Goal: Task Accomplishment & Management: Use online tool/utility

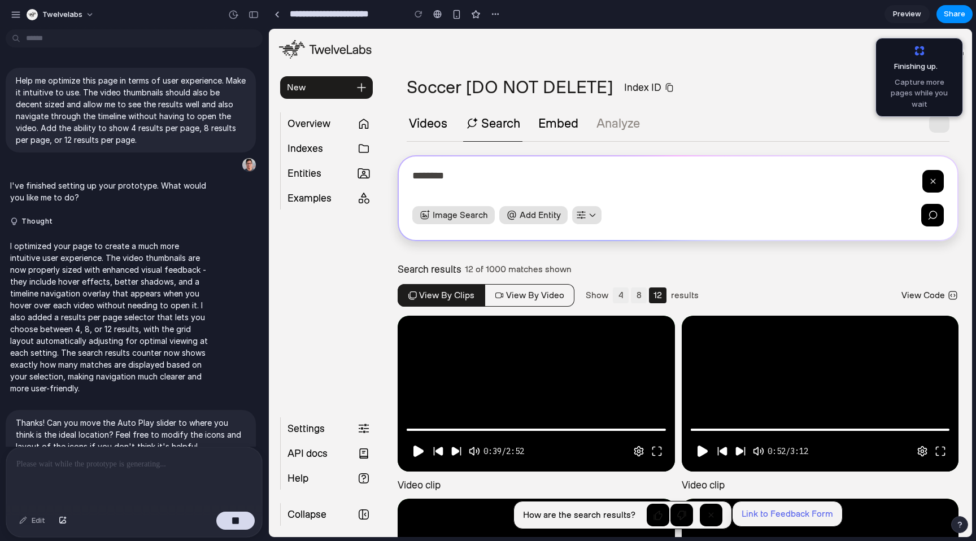
scroll to position [1382, 0]
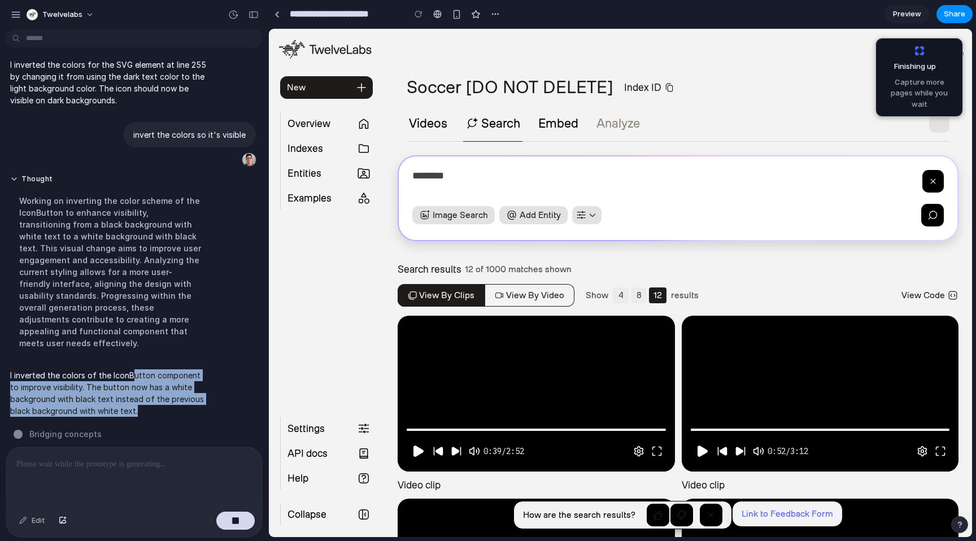
drag, startPoint x: 159, startPoint y: 394, endPoint x: 165, endPoint y: 397, distance: 7.3
click at [165, 396] on p "I inverted the colors of the IconButton component to improve visibility. The bu…" at bounding box center [110, 392] width 200 height 47
click at [165, 397] on p "I inverted the colors of the IconButton component to improve visibility. The bu…" at bounding box center [110, 392] width 200 height 47
drag, startPoint x: 177, startPoint y: 393, endPoint x: 144, endPoint y: 377, distance: 36.9
click at [138, 370] on p "I inverted the colors of the IconButton component to improve visibility. The bu…" at bounding box center [110, 392] width 200 height 47
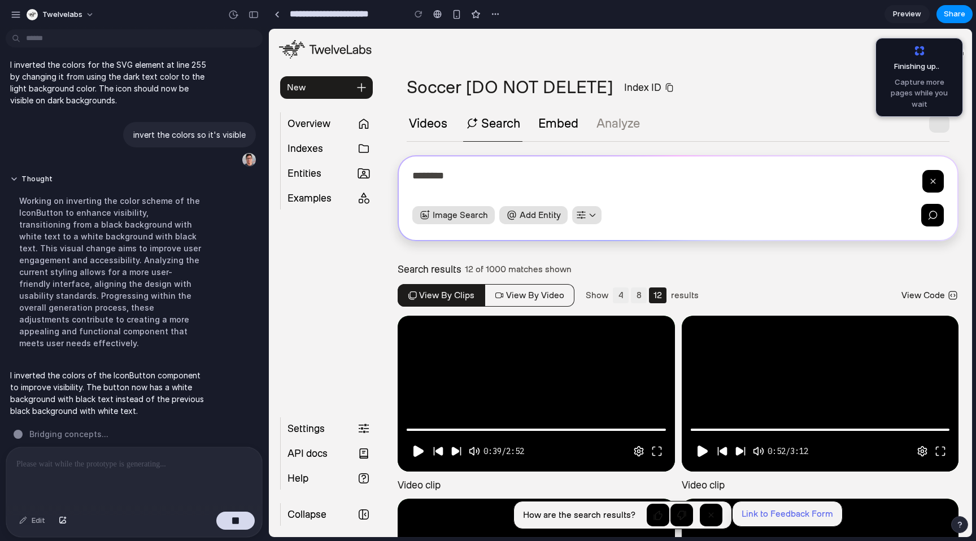
click at [174, 405] on div "I inverted the colors of the IconButton component to improve visibility. The bu…" at bounding box center [110, 393] width 209 height 61
click at [814, 108] on div "Soccer [DO NOT DELETE] Index ID Videos Search Embed Analyze" at bounding box center [678, 108] width 588 height 65
click at [942, 64] on span "Finishing up .." at bounding box center [921, 66] width 73 height 11
click at [798, 65] on section "**********" at bounding box center [678, 470] width 588 height 883
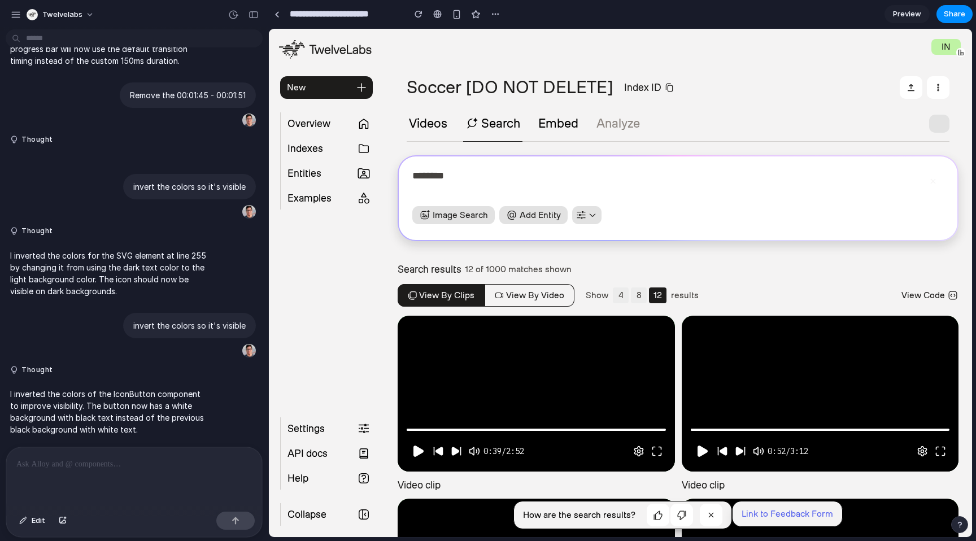
click at [935, 120] on button "button" at bounding box center [939, 124] width 20 height 18
click at [951, 101] on div "Soccer [DO NOT DELETE] Index ID Videos Search Embed Analyze" at bounding box center [678, 108] width 588 height 65
click at [938, 123] on button "button" at bounding box center [939, 124] width 20 height 18
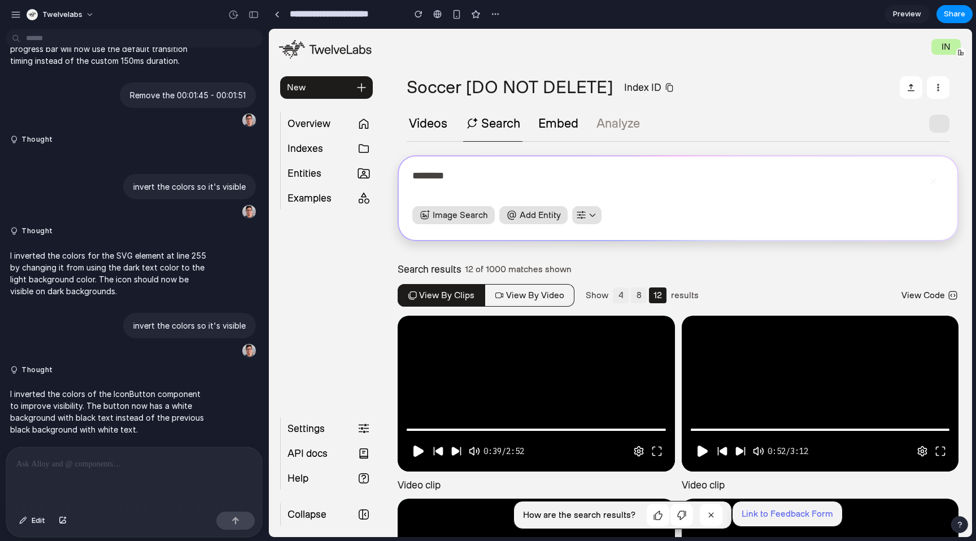
drag, startPoint x: 951, startPoint y: 97, endPoint x: 933, endPoint y: 86, distance: 21.3
click at [951, 97] on div "Soccer [DO NOT DELETE] Index ID" at bounding box center [678, 87] width 588 height 23
click at [932, 121] on button "button" at bounding box center [939, 124] width 20 height 18
click at [950, 110] on div "Soccer [DO NOT DELETE] Index ID Videos Search Embed Analyze" at bounding box center [678, 108] width 588 height 65
click at [29, 523] on button "Edit" at bounding box center [32, 521] width 37 height 18
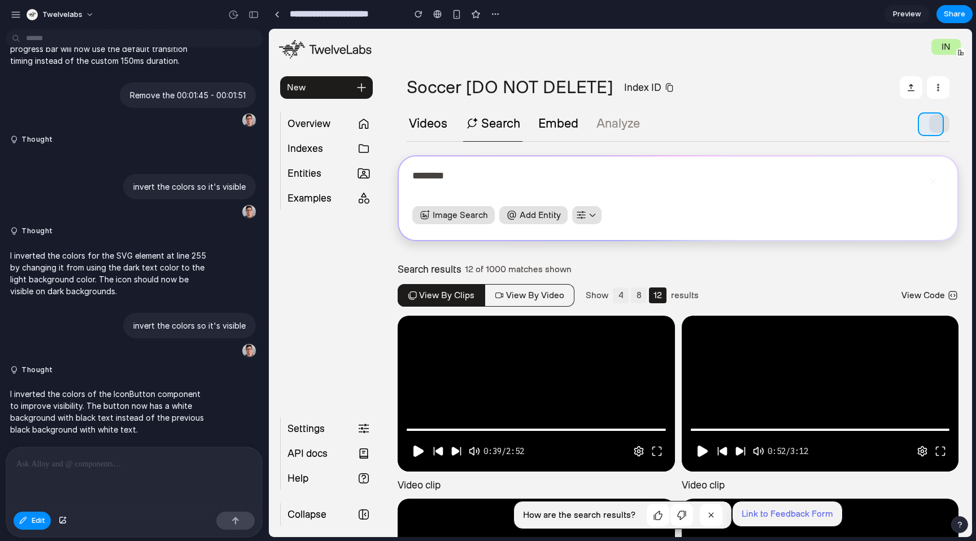
click at [933, 124] on div at bounding box center [620, 283] width 702 height 508
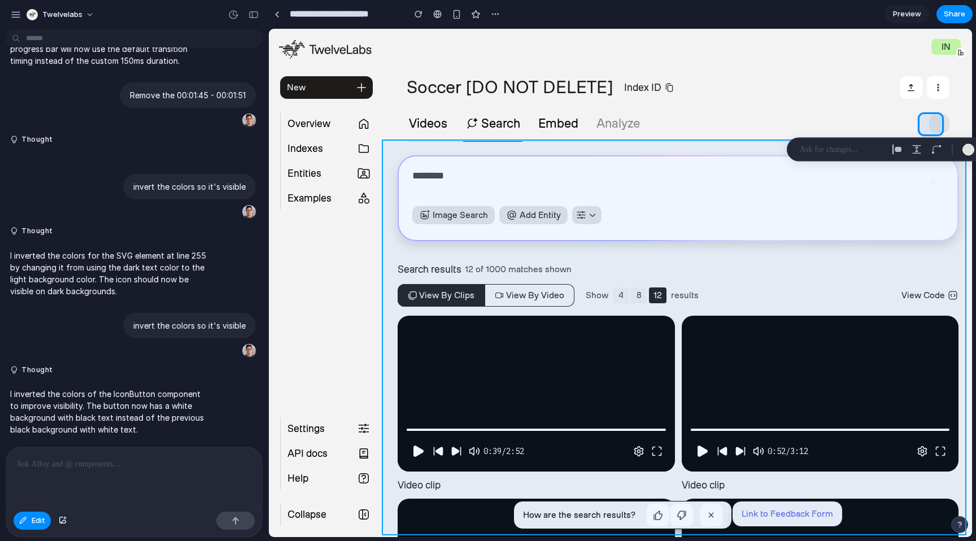
click at [958, 180] on div at bounding box center [620, 283] width 702 height 508
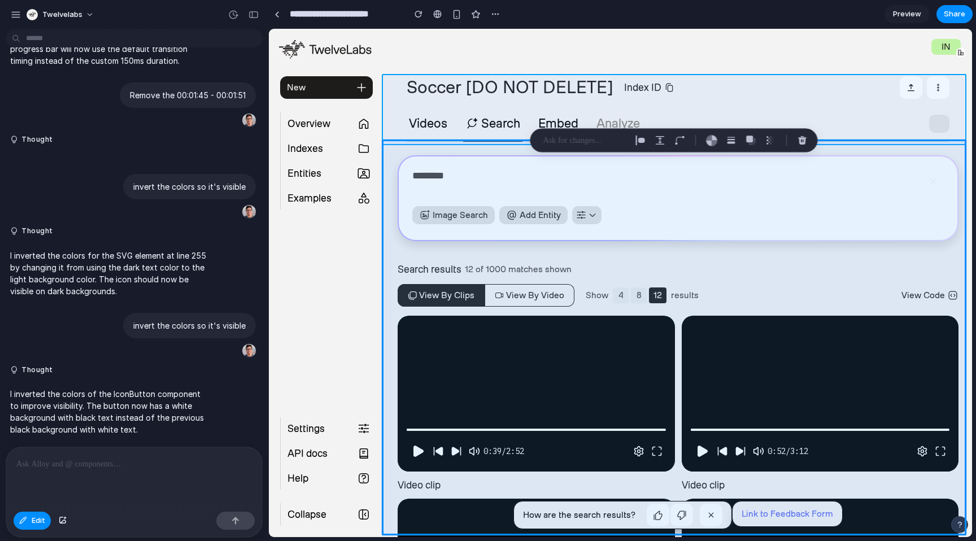
click at [859, 115] on div at bounding box center [620, 283] width 702 height 508
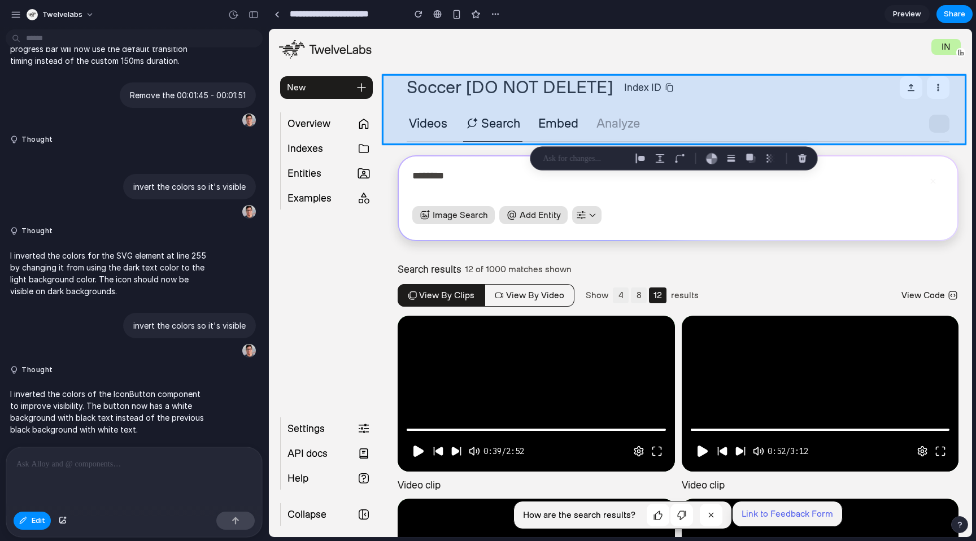
click at [937, 127] on div at bounding box center [620, 283] width 702 height 508
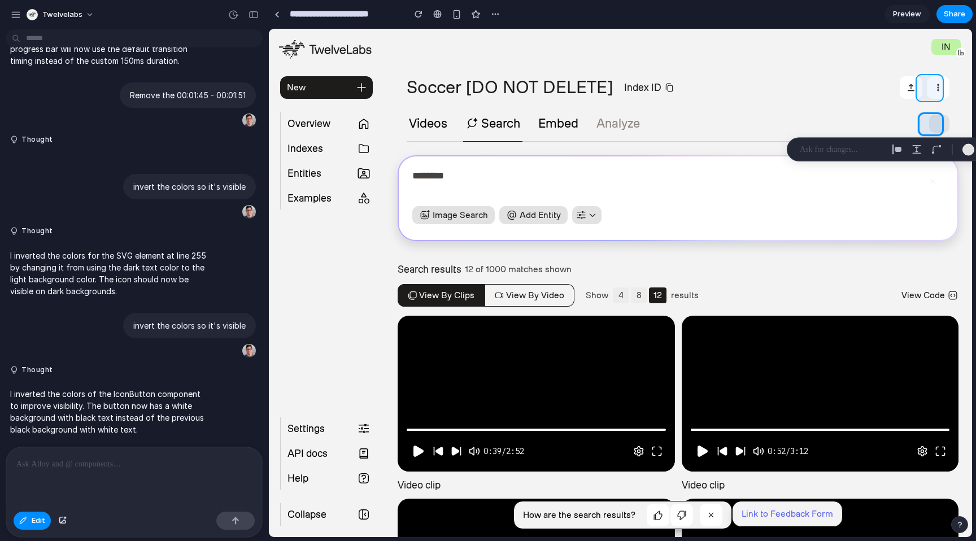
click at [935, 84] on div at bounding box center [620, 283] width 702 height 508
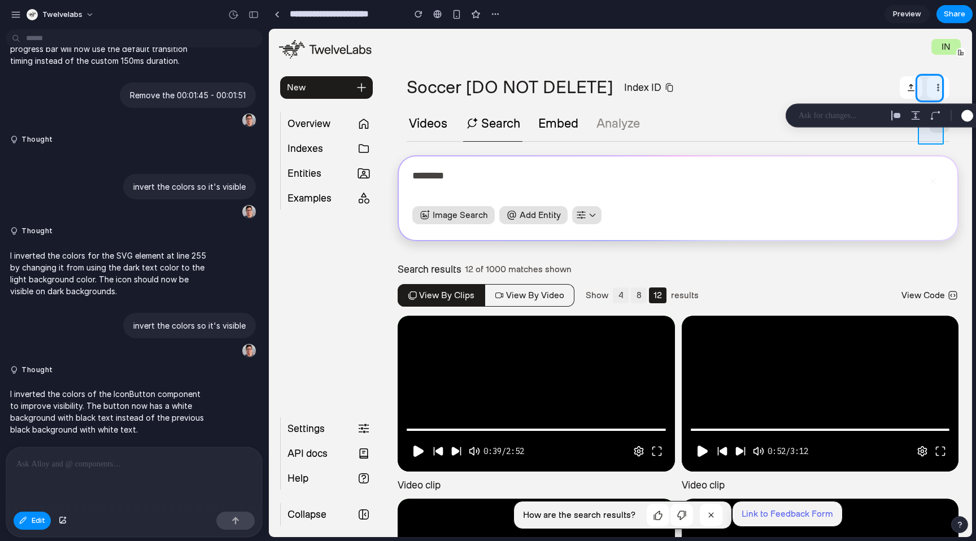
click at [937, 133] on div at bounding box center [620, 283] width 702 height 508
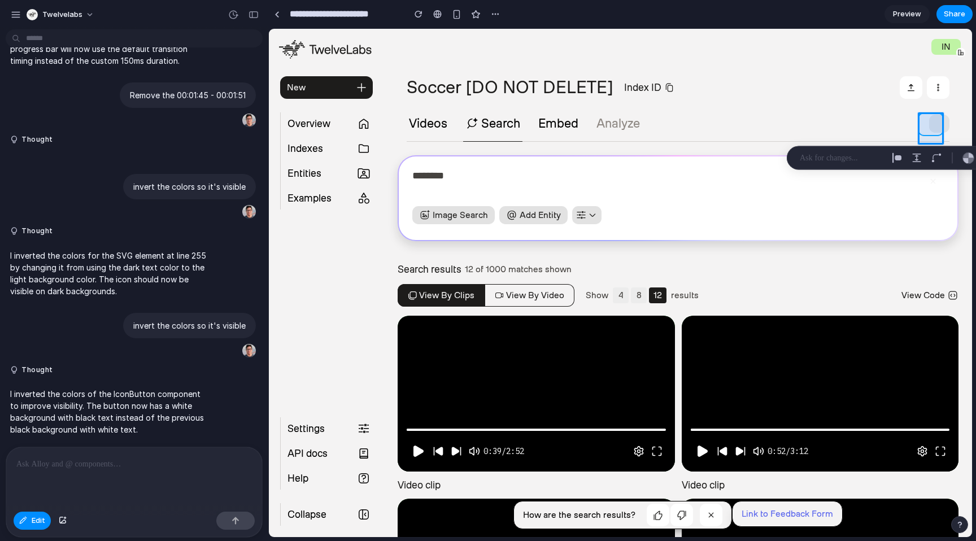
click at [937, 126] on div at bounding box center [620, 283] width 702 height 508
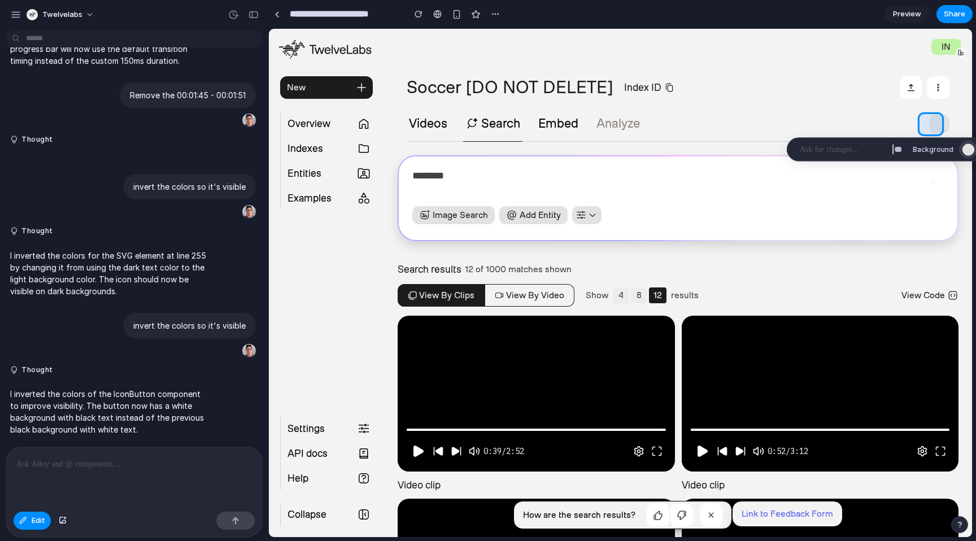
click at [965, 150] on div "button" at bounding box center [968, 149] width 12 height 12
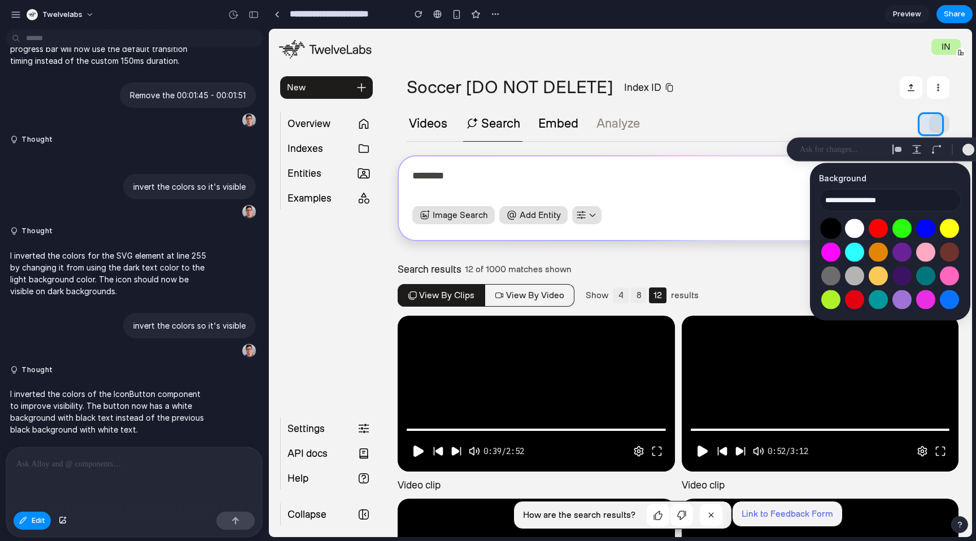
click at [835, 233] on button "Select color oklch(0 0 0)" at bounding box center [830, 228] width 21 height 21
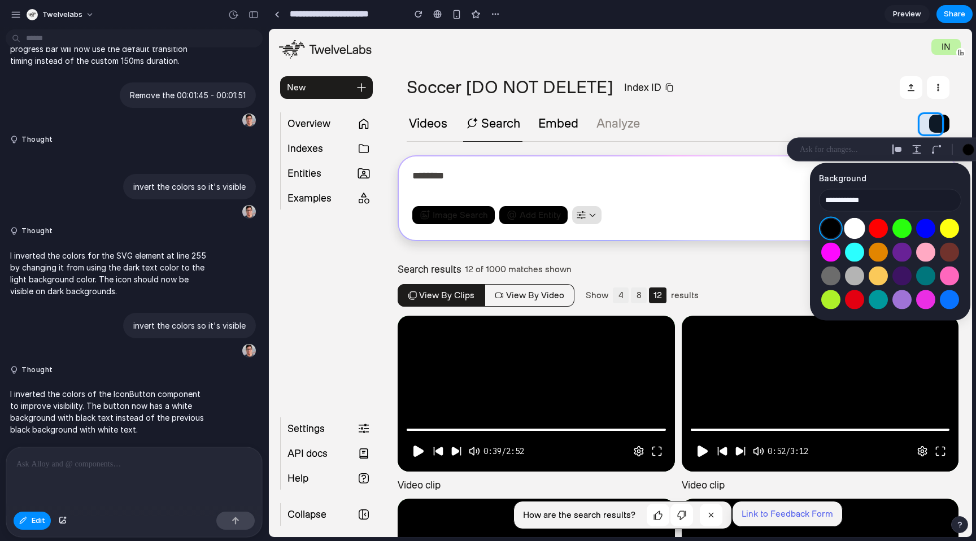
click at [854, 231] on button "Select color oklch(1 0 0)" at bounding box center [854, 228] width 21 height 21
type input "**********"
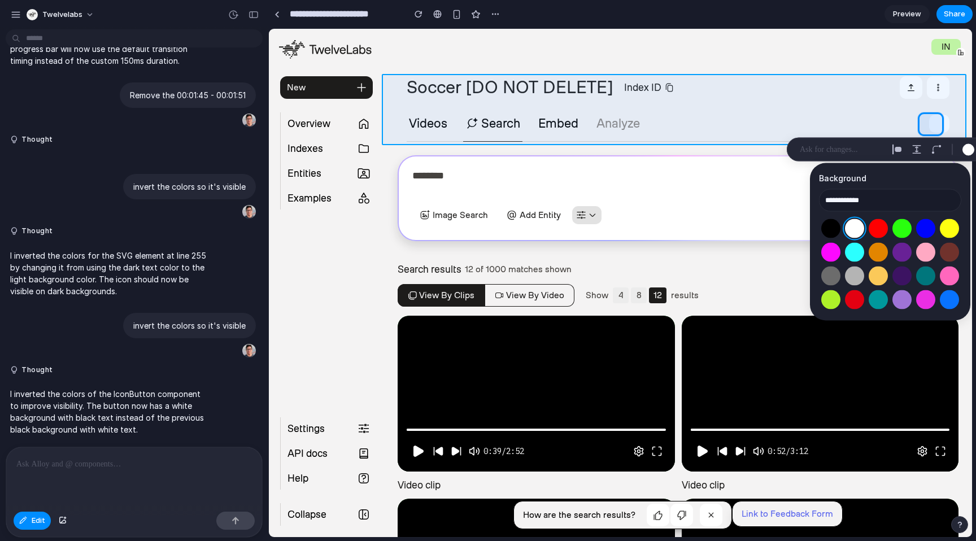
click at [957, 101] on div at bounding box center [620, 283] width 702 height 508
type input "**********"
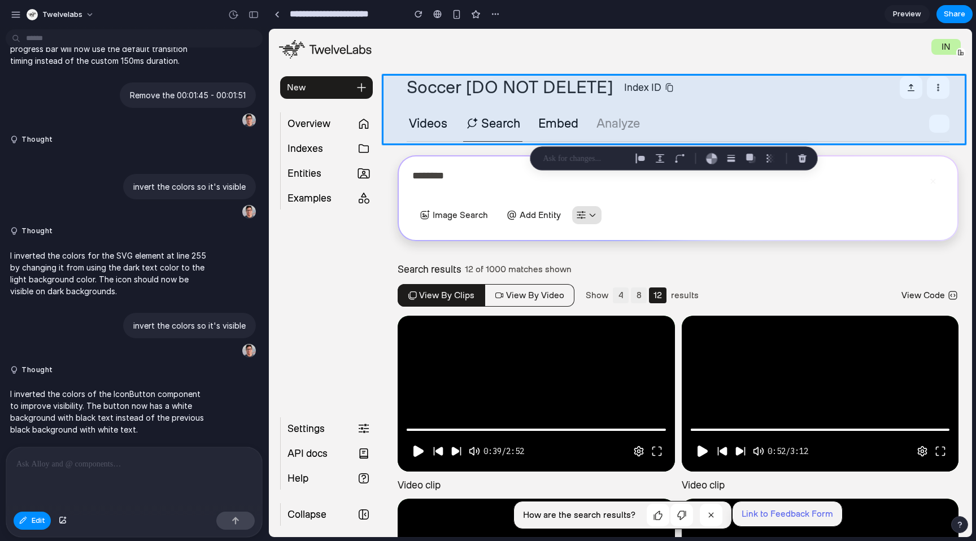
click at [268, 228] on main "Chat Preview" at bounding box center [620, 282] width 704 height 509
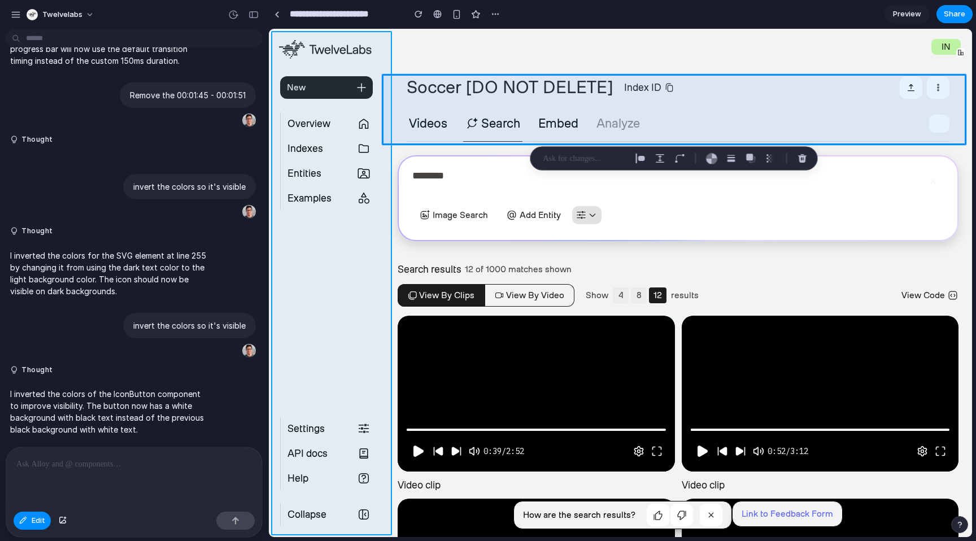
click at [273, 228] on div at bounding box center [620, 283] width 702 height 508
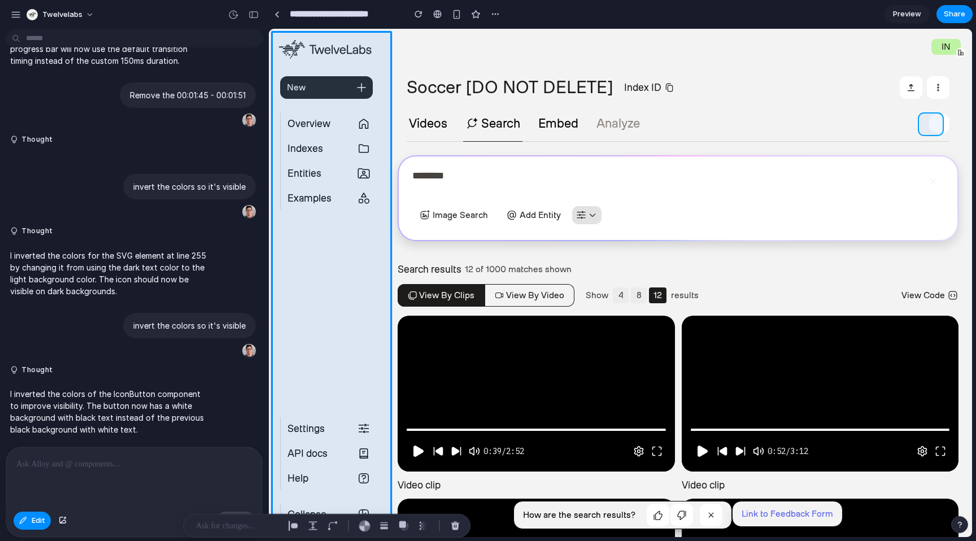
click at [931, 128] on div at bounding box center [620, 283] width 702 height 508
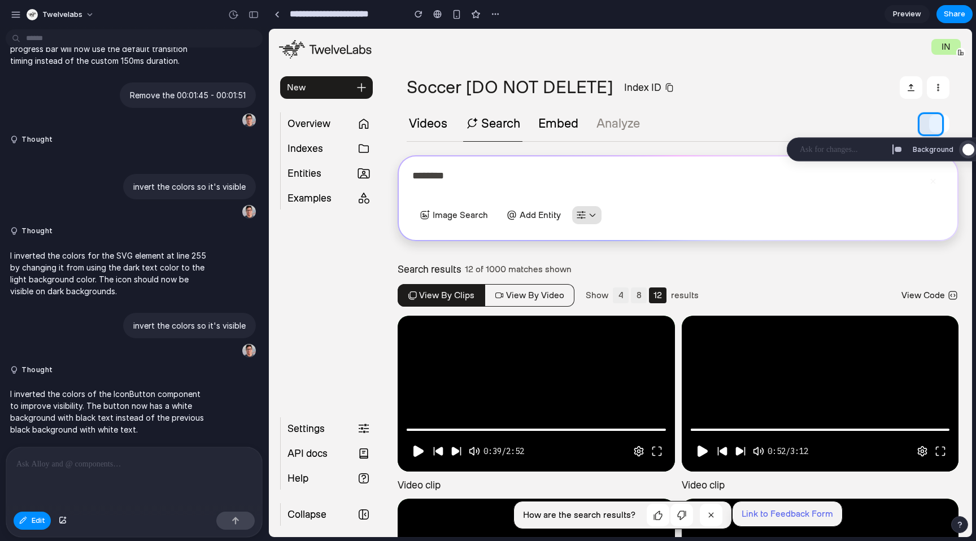
click at [972, 150] on div "button" at bounding box center [968, 149] width 12 height 12
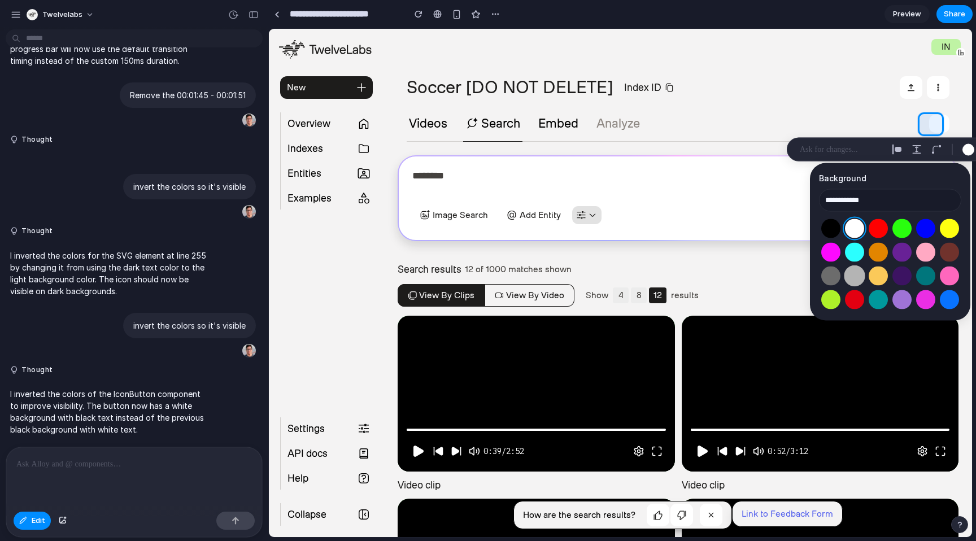
click at [858, 272] on button "Select color oklch(0.77 0 0)" at bounding box center [854, 275] width 21 height 21
click at [854, 230] on button "Select color oklch(1 0 0)" at bounding box center [854, 228] width 21 height 21
click at [866, 185] on div "**********" at bounding box center [890, 241] width 142 height 139
click at [884, 177] on h3 "Background" at bounding box center [890, 178] width 142 height 12
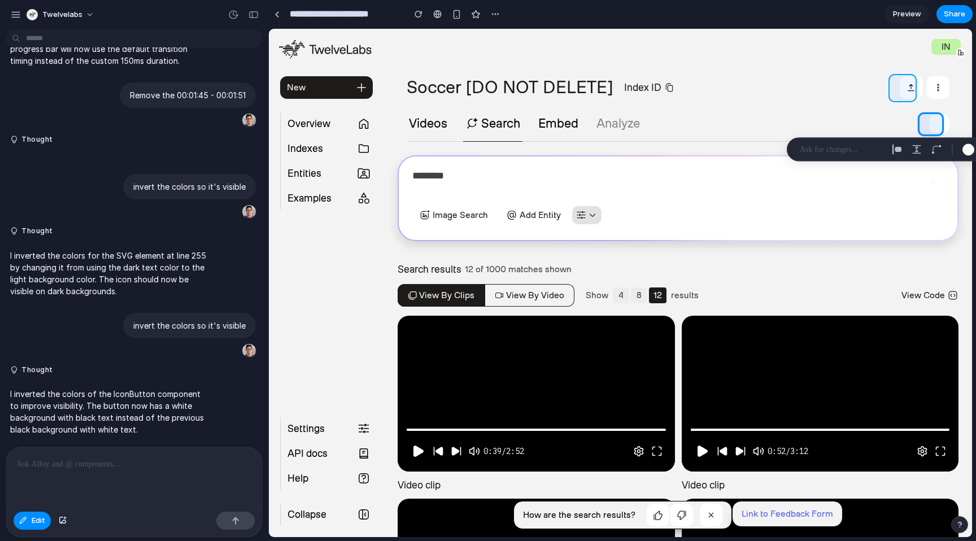
click at [910, 86] on div at bounding box center [620, 283] width 702 height 508
type input "**********"
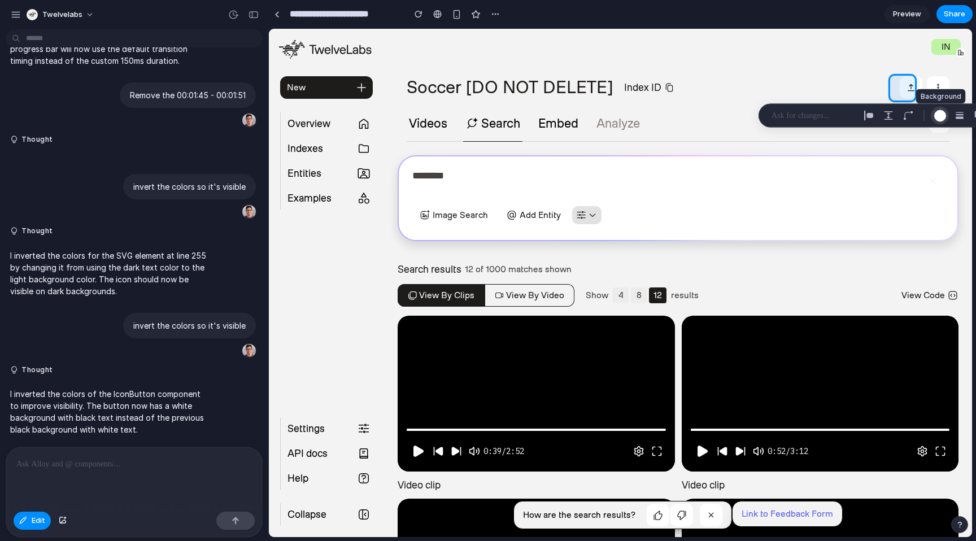
click at [945, 113] on div "button" at bounding box center [940, 116] width 12 height 12
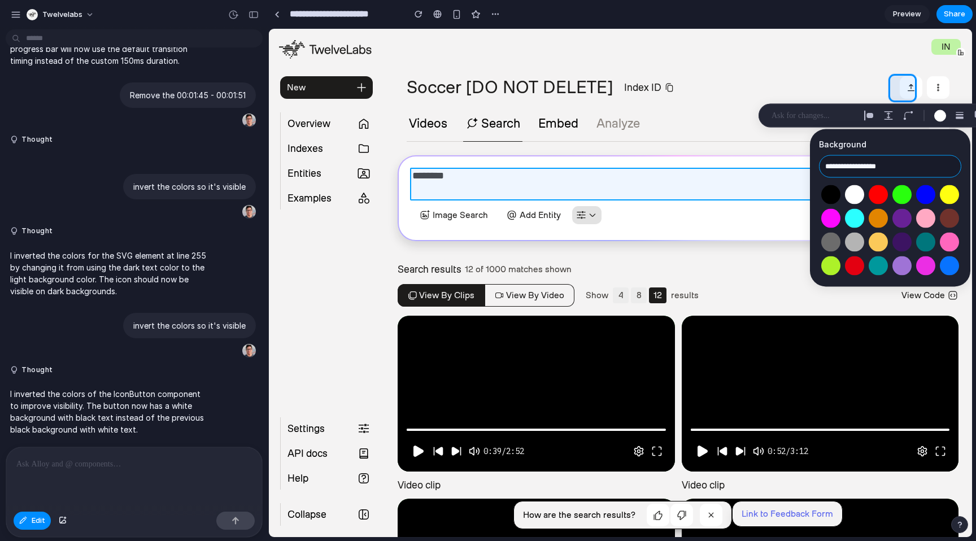
drag, startPoint x: 916, startPoint y: 171, endPoint x: 809, endPoint y: 171, distance: 107.3
click at [809, 171] on body "twelvelabs Help me optimize this page in terms of user experience. Make it intu…" at bounding box center [488, 270] width 976 height 541
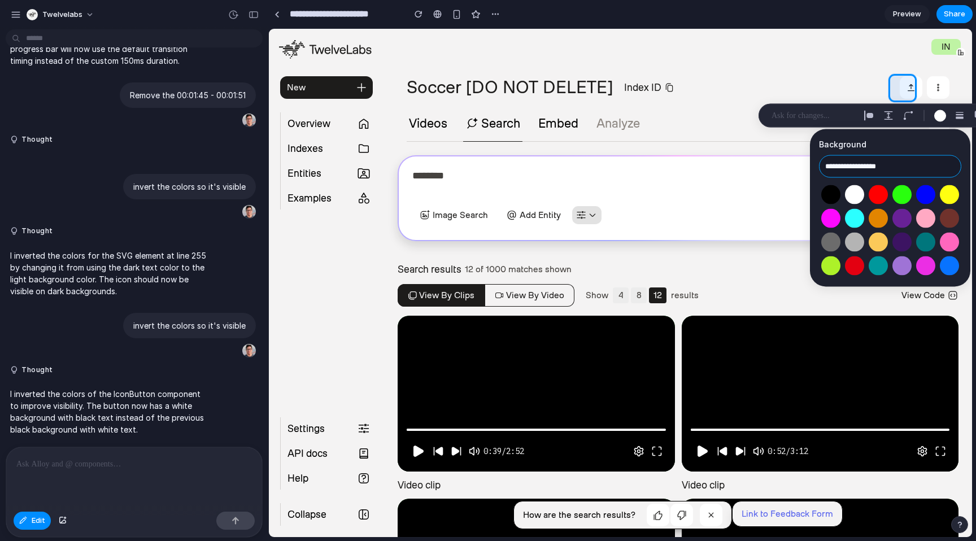
drag, startPoint x: 902, startPoint y: 168, endPoint x: 826, endPoint y: 166, distance: 75.7
click at [826, 166] on input "**********" at bounding box center [890, 166] width 142 height 23
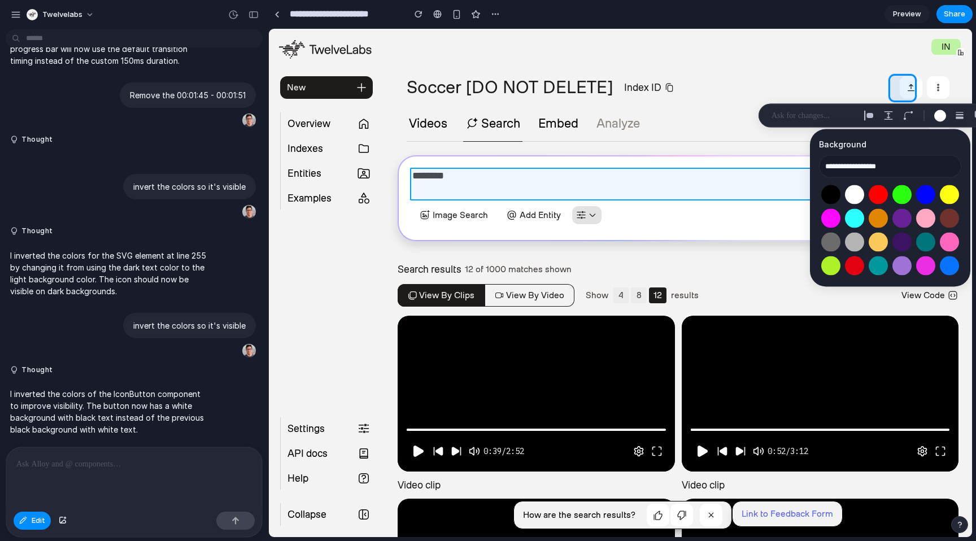
click at [726, 177] on div at bounding box center [620, 283] width 702 height 508
type input "**********"
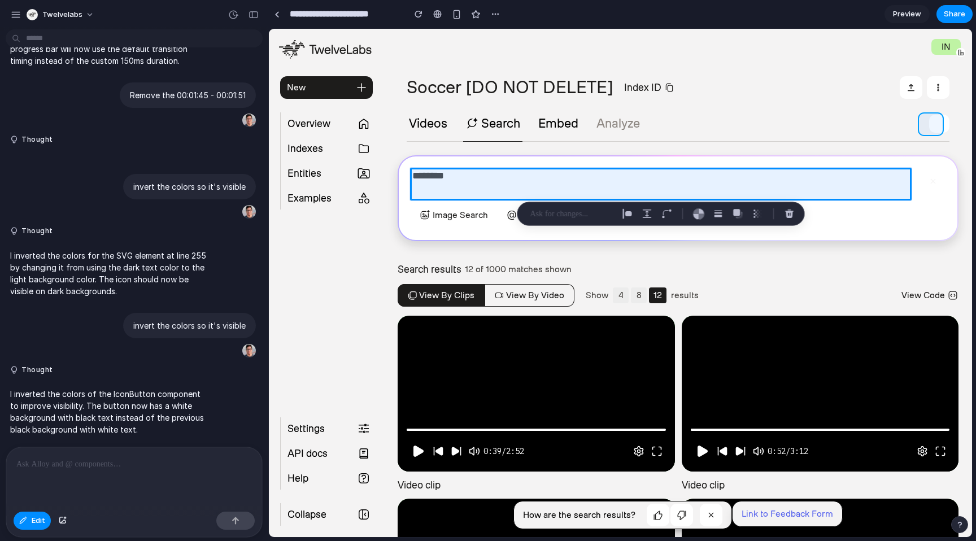
click at [929, 123] on div at bounding box center [620, 283] width 702 height 508
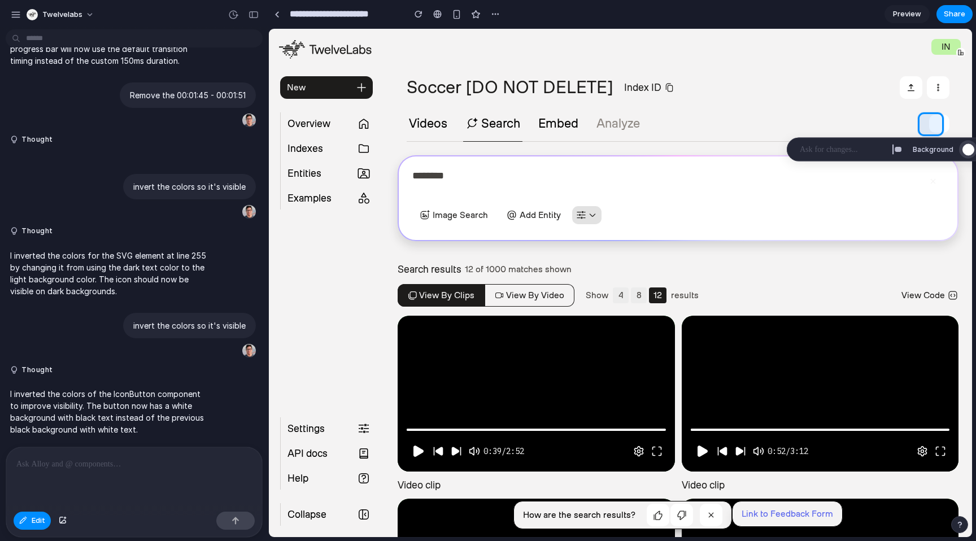
click at [971, 151] on div "button" at bounding box center [968, 149] width 12 height 12
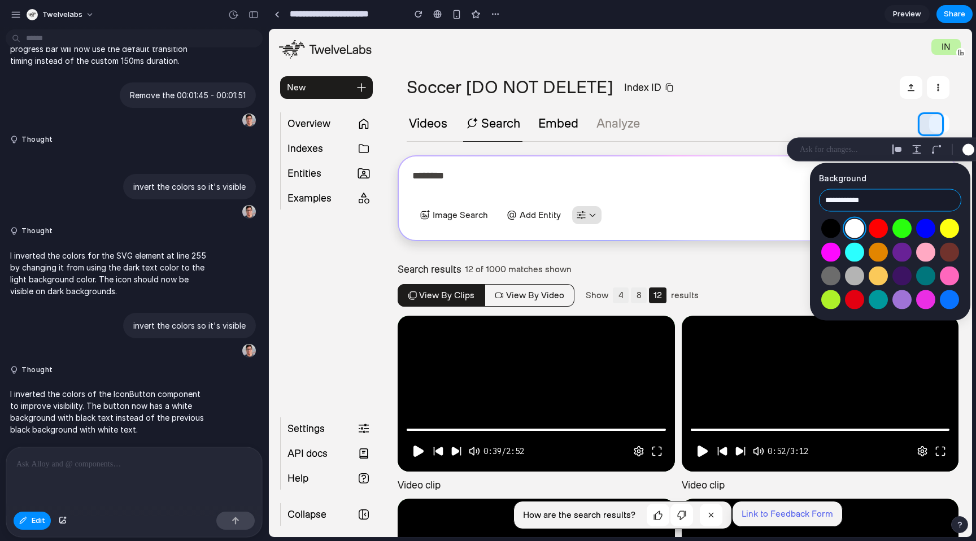
drag, startPoint x: 881, startPoint y: 198, endPoint x: 802, endPoint y: 194, distance: 79.7
click at [802, 194] on body "twelvelabs Help me optimize this page in terms of user experience. Make it intu…" at bounding box center [488, 270] width 976 height 541
click at [870, 203] on input "**********" at bounding box center [890, 200] width 142 height 23
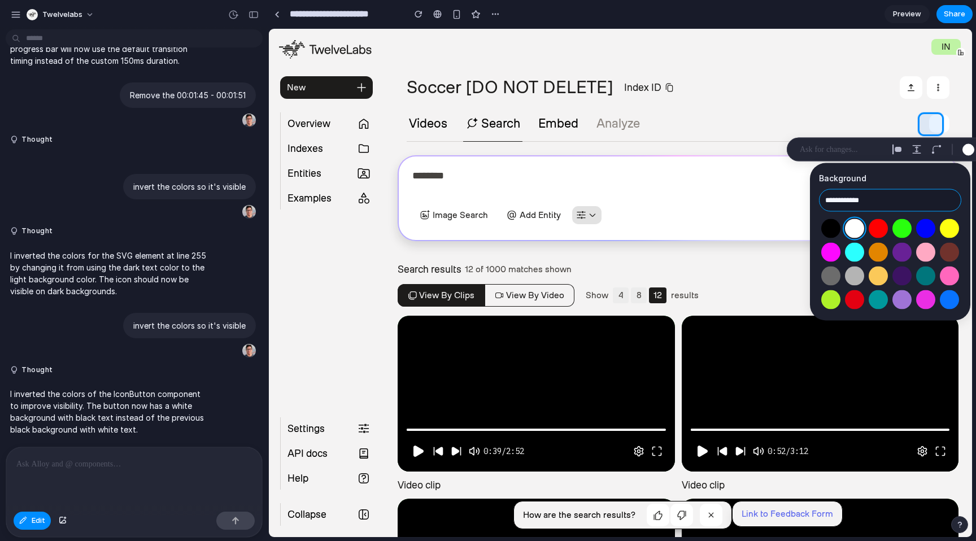
paste input "******"
type input "**********"
click at [935, 183] on h3 "Background" at bounding box center [890, 178] width 142 height 12
click at [544, 219] on div at bounding box center [620, 283] width 702 height 508
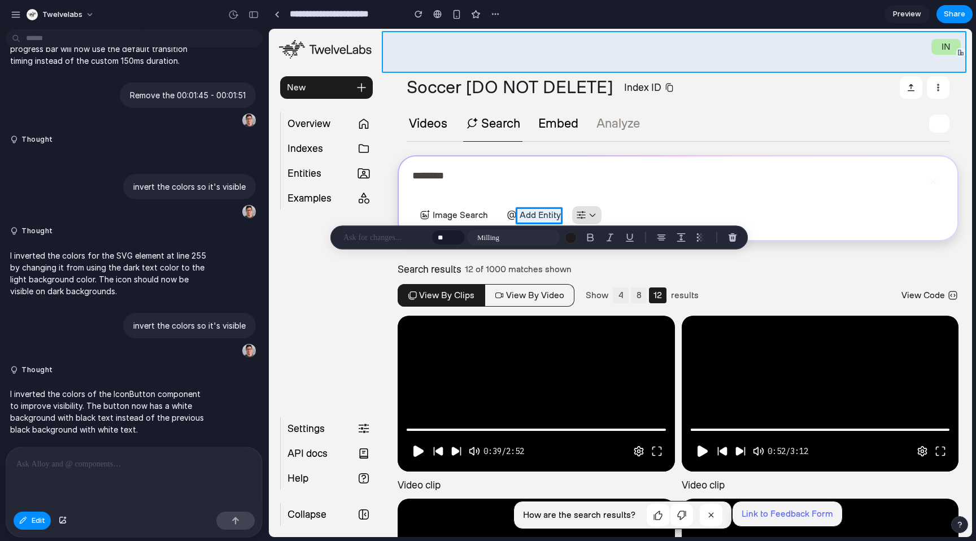
click at [676, 41] on div at bounding box center [620, 283] width 702 height 508
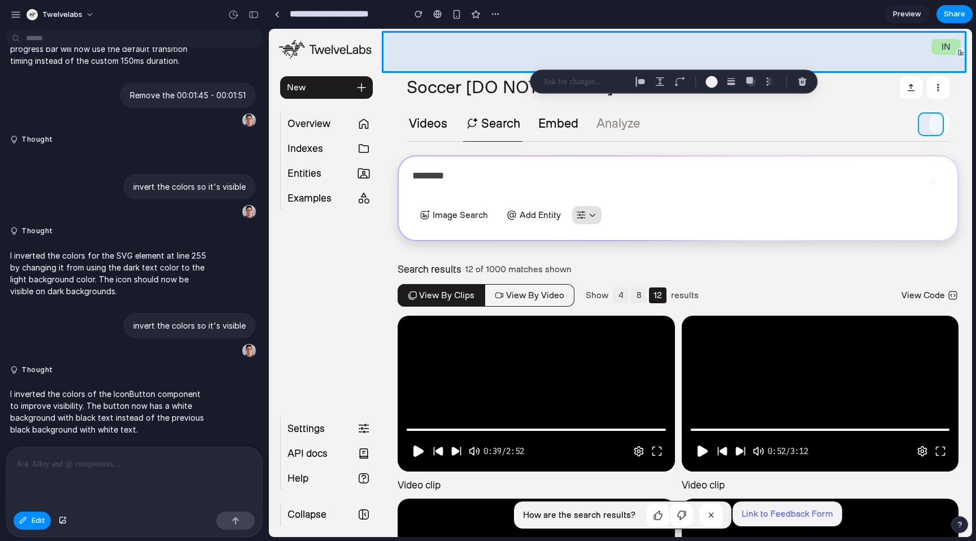
click at [937, 126] on div at bounding box center [620, 283] width 702 height 508
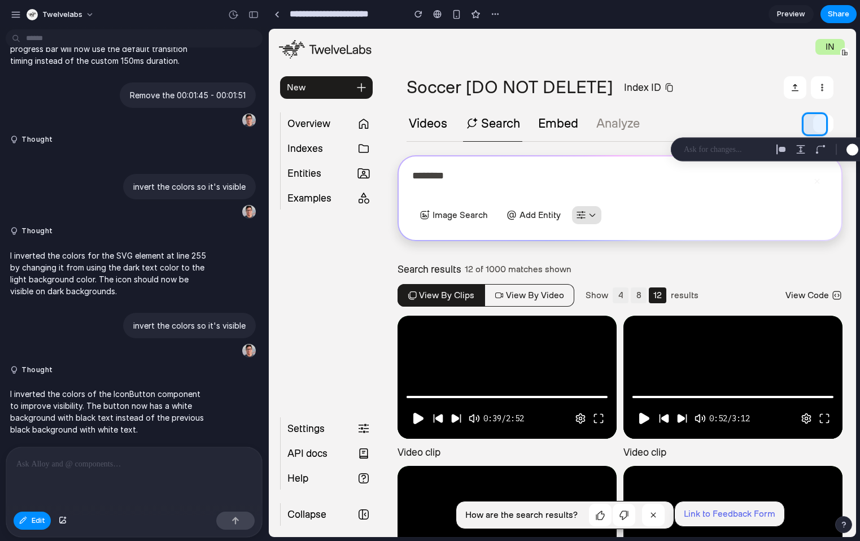
drag, startPoint x: 858, startPoint y: 136, endPoint x: 871, endPoint y: 135, distance: 13.6
click at [860, 135] on html "twelvelabs Help me optimize this page in terms of user experience. Make it intu…" at bounding box center [430, 270] width 860 height 541
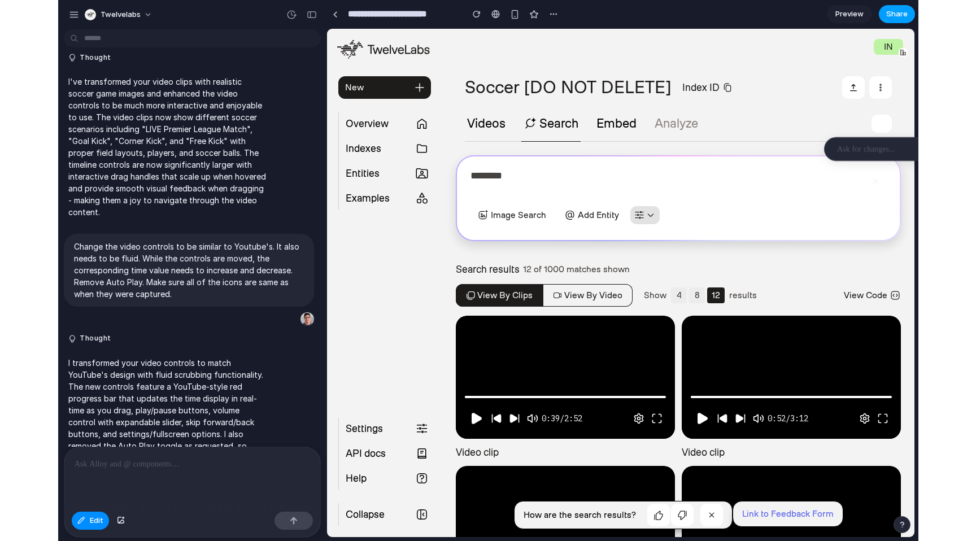
scroll to position [655, 0]
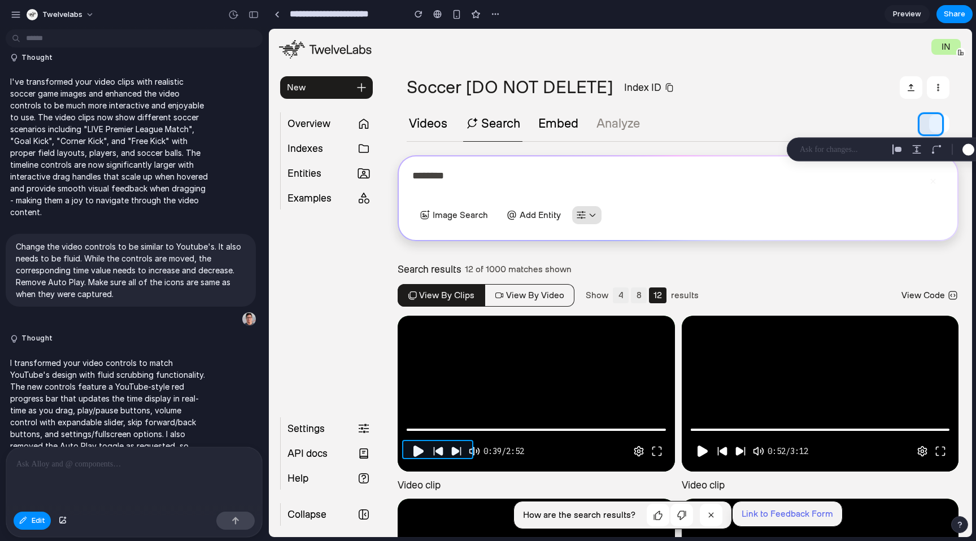
click at [440, 449] on div at bounding box center [620, 283] width 702 height 508
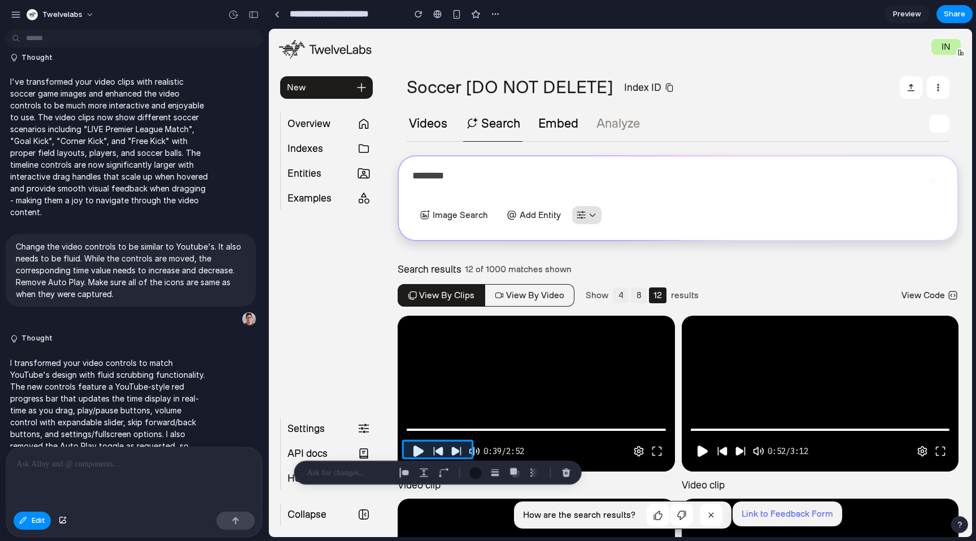
click at [440, 449] on div at bounding box center [620, 283] width 702 height 508
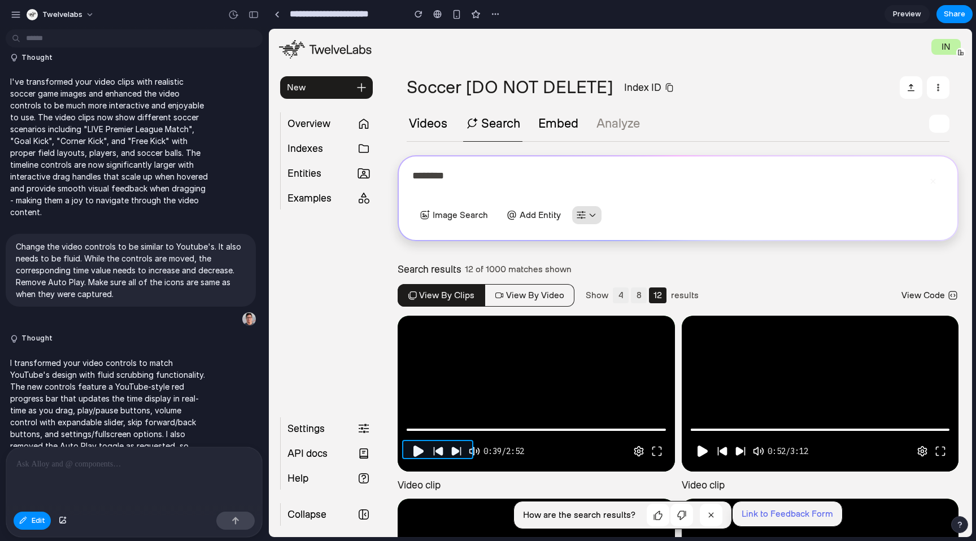
click at [454, 449] on div at bounding box center [620, 283] width 702 height 508
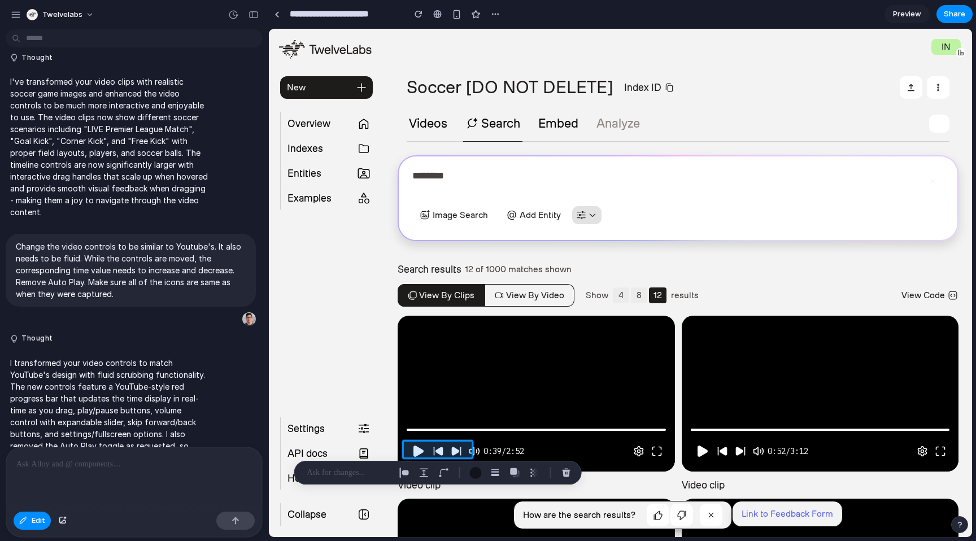
click at [454, 449] on div at bounding box center [620, 283] width 702 height 508
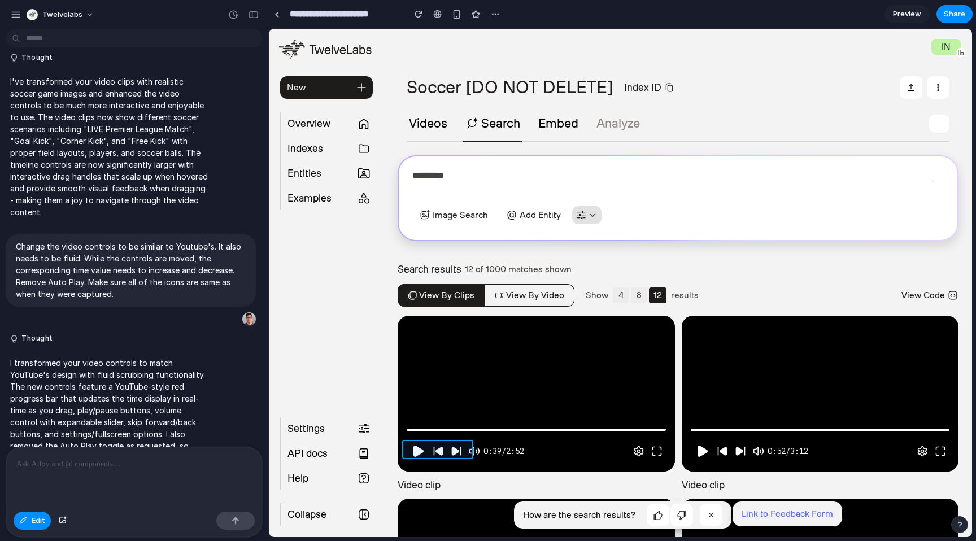
click at [454, 449] on div at bounding box center [620, 283] width 702 height 508
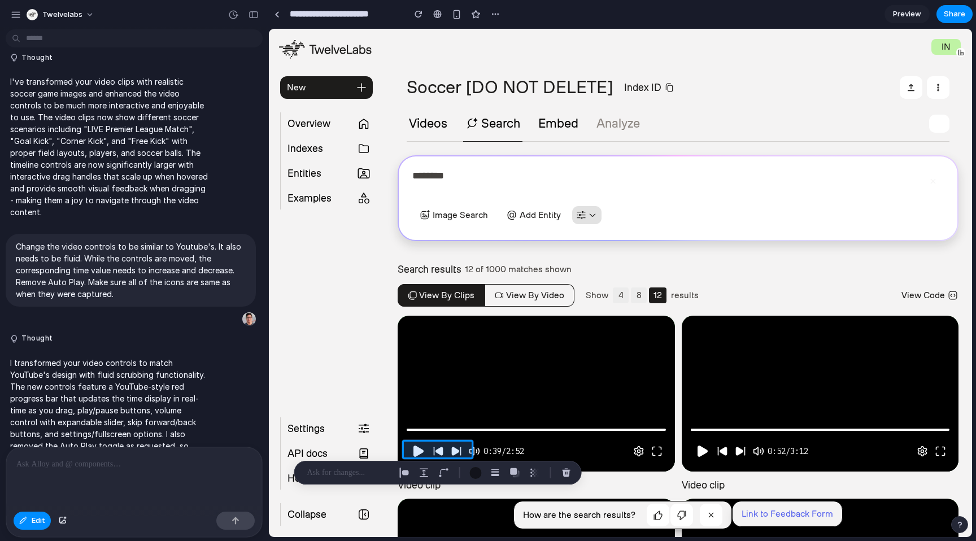
click at [454, 449] on div at bounding box center [620, 283] width 702 height 508
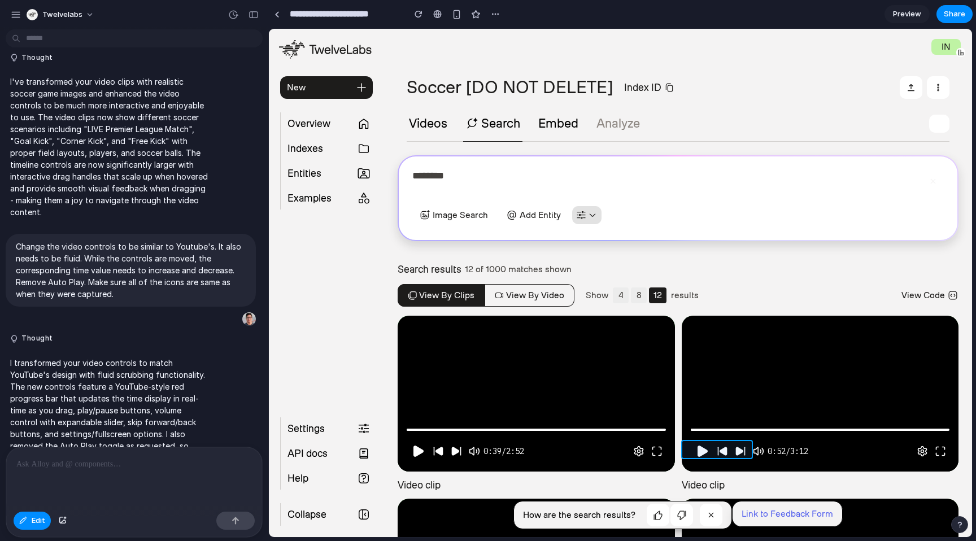
click at [723, 447] on div at bounding box center [620, 283] width 702 height 508
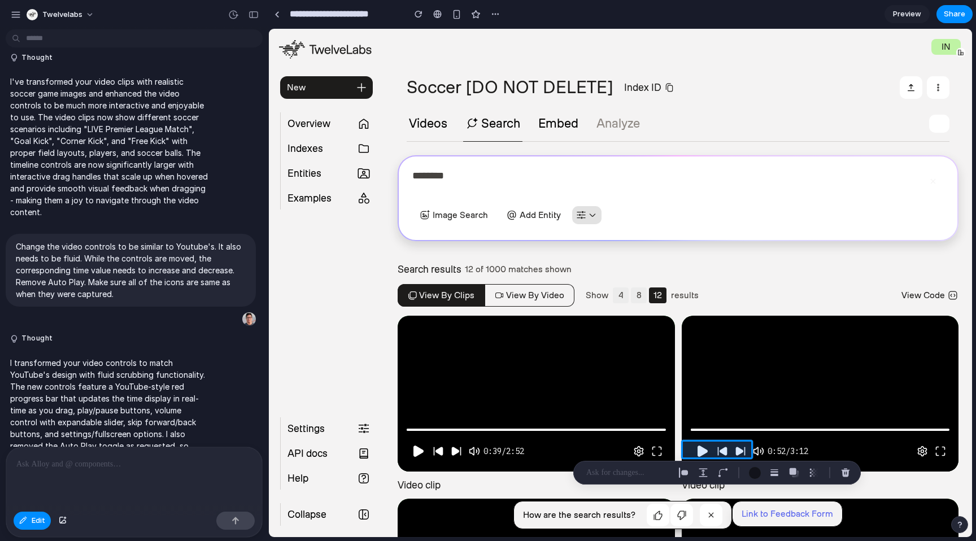
click at [723, 447] on div at bounding box center [620, 283] width 702 height 508
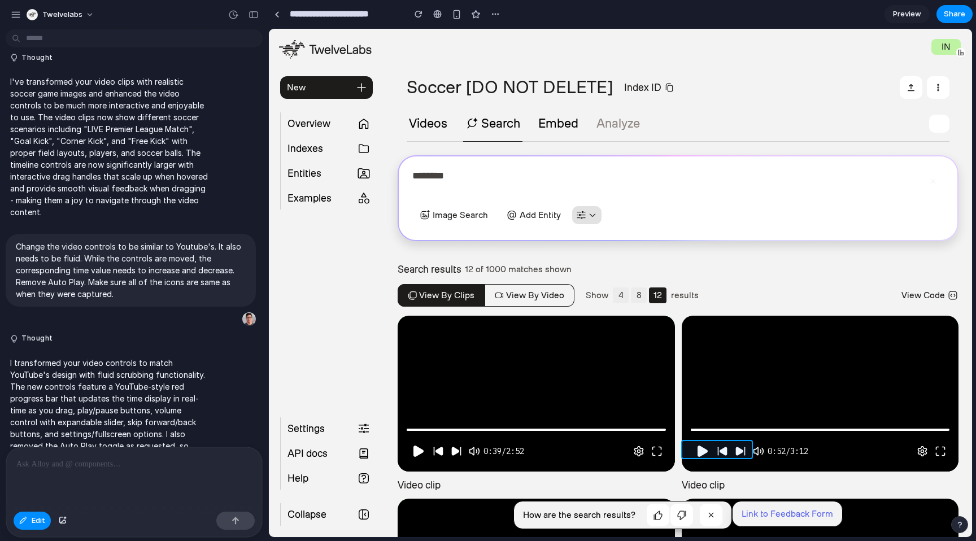
click at [722, 448] on div at bounding box center [620, 283] width 702 height 508
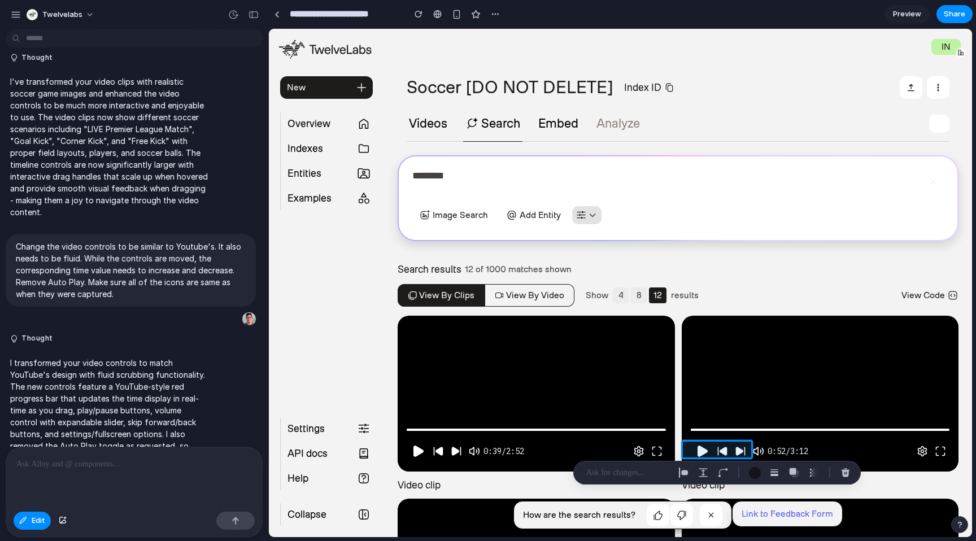
click at [88, 473] on div at bounding box center [134, 477] width 256 height 60
click at [40, 522] on span "Edit" at bounding box center [39, 520] width 14 height 11
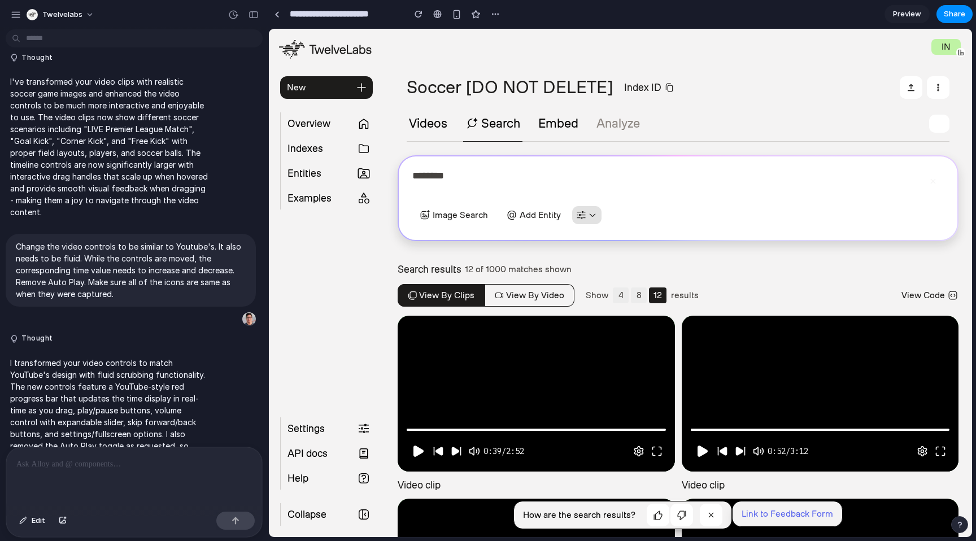
click at [117, 469] on div at bounding box center [134, 477] width 256 height 60
click at [178, 420] on p "I transformed your video controls to match YouTube's design with fluid scrubbin…" at bounding box center [110, 410] width 200 height 107
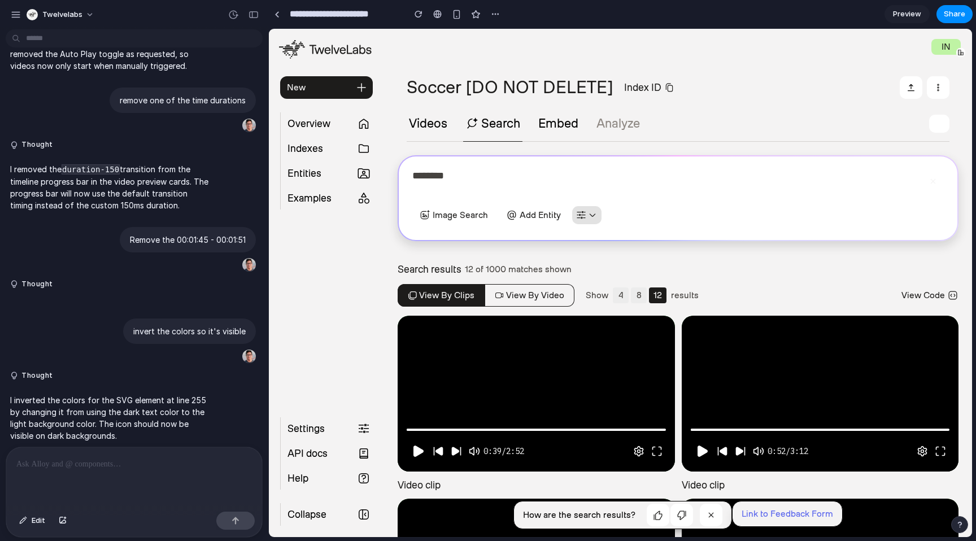
scroll to position [1196, 0]
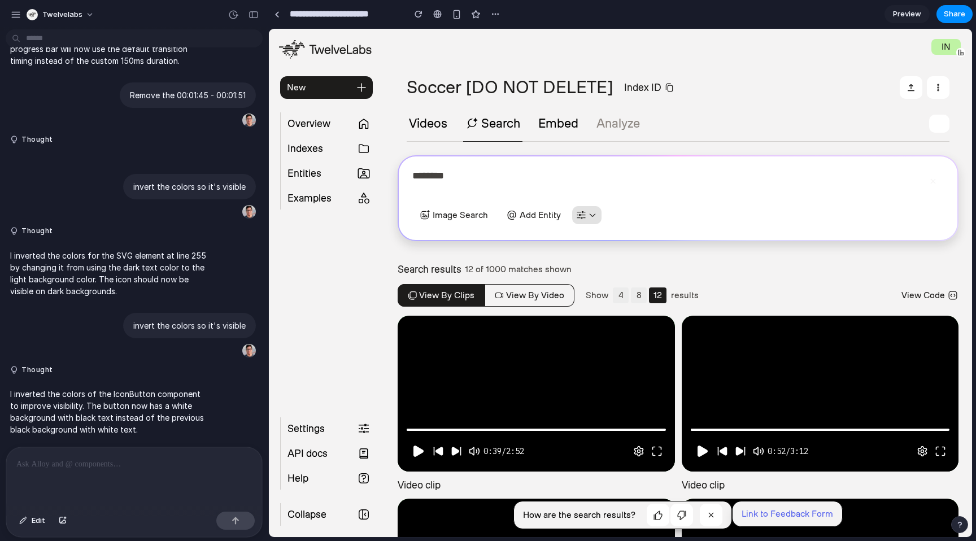
click at [160, 468] on div at bounding box center [134, 477] width 256 height 60
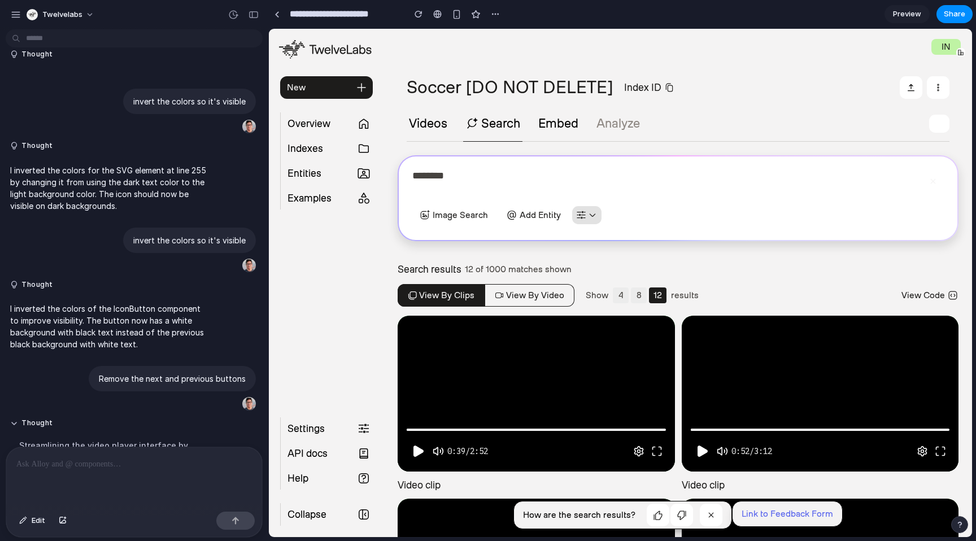
scroll to position [0, 0]
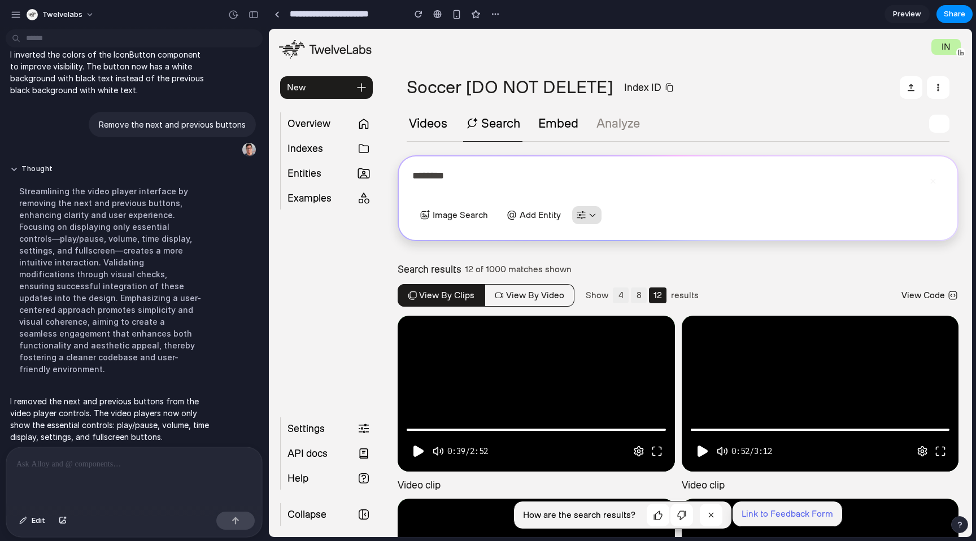
click at [717, 69] on section "**********" at bounding box center [678, 470] width 588 height 883
click at [593, 211] on icon "button" at bounding box center [592, 214] width 11 height 11
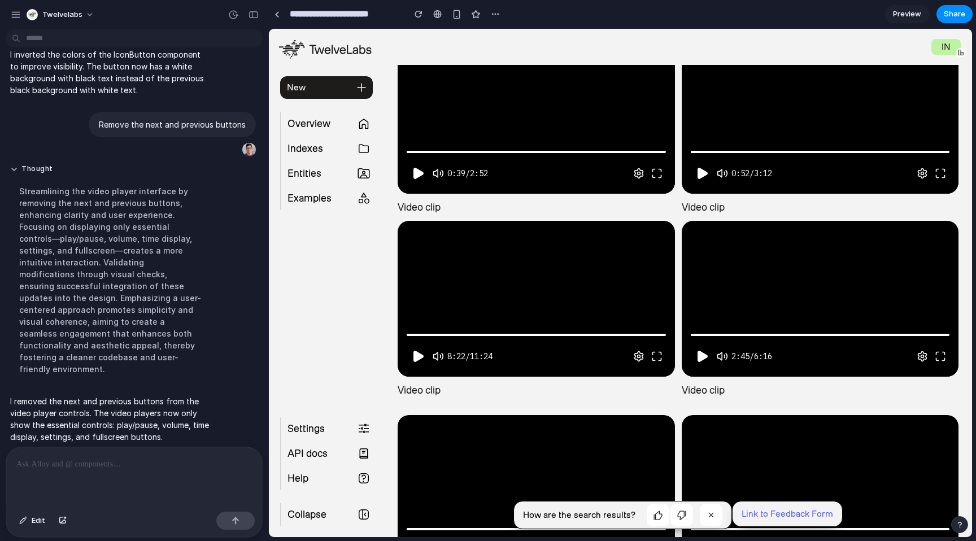
scroll to position [220, 0]
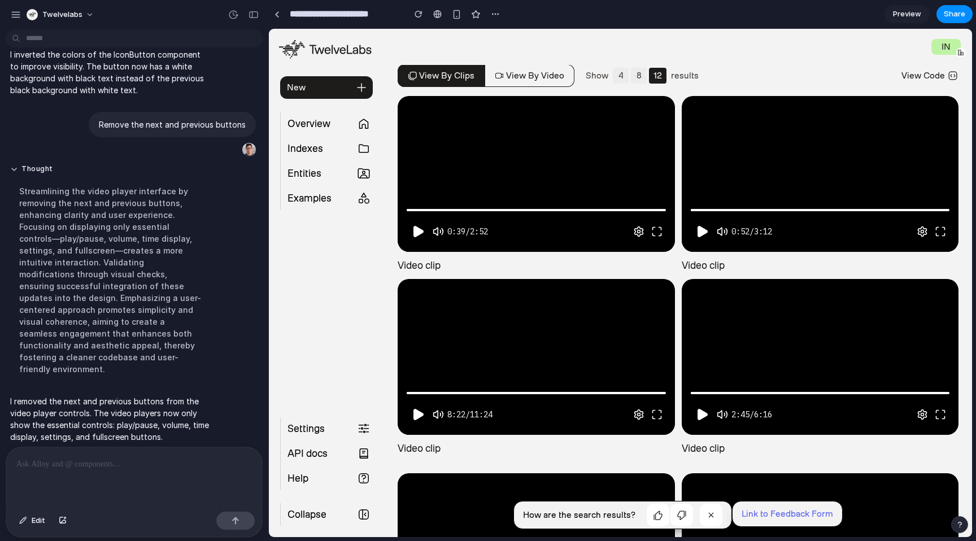
click at [416, 228] on div "35% • 00:01:45" at bounding box center [434, 232] width 60 height 14
click at [771, 62] on div "IN" at bounding box center [678, 47] width 588 height 36
click at [921, 230] on circle at bounding box center [922, 231] width 3 height 3
click at [763, 68] on div "View by clips View by video Show 4 8 12 results View Code" at bounding box center [678, 75] width 561 height 23
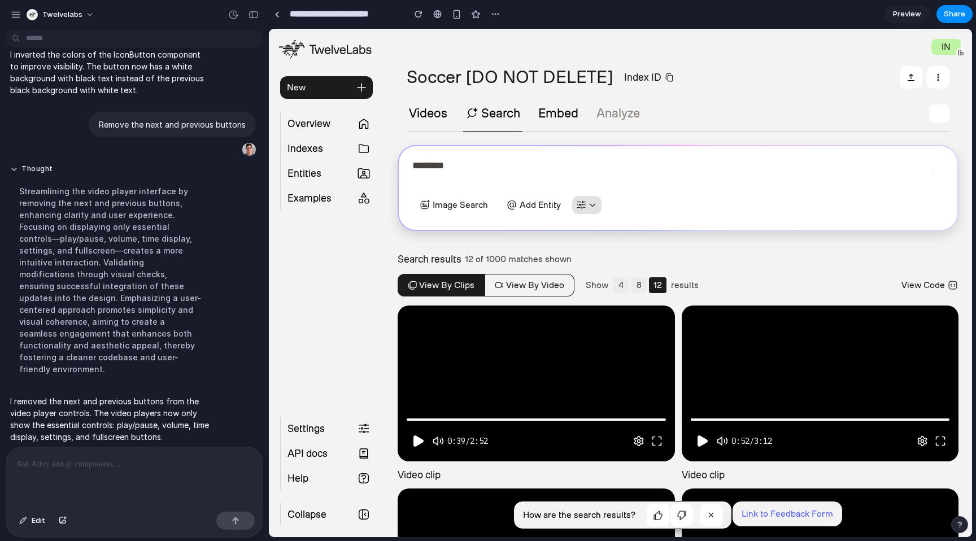
scroll to position [0, 0]
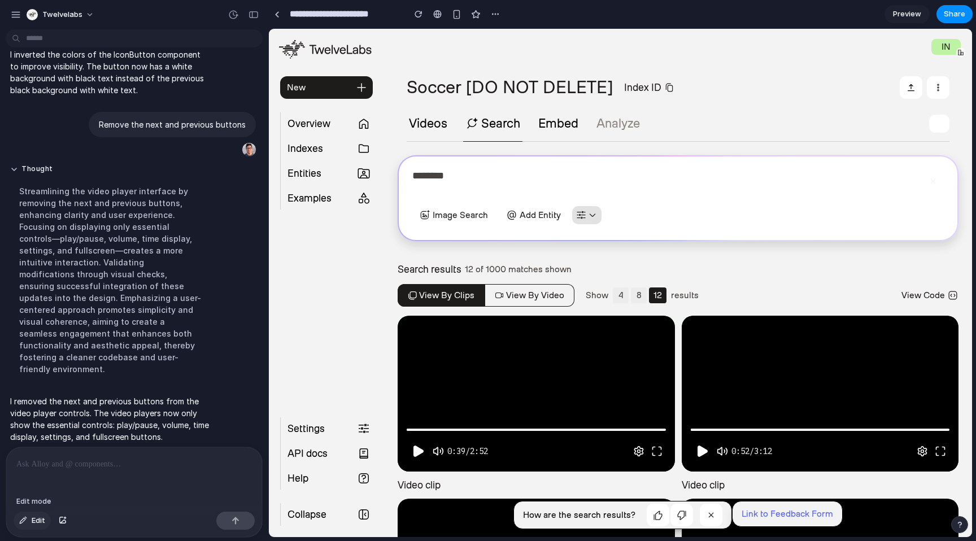
click at [35, 525] on span "Edit" at bounding box center [39, 520] width 14 height 11
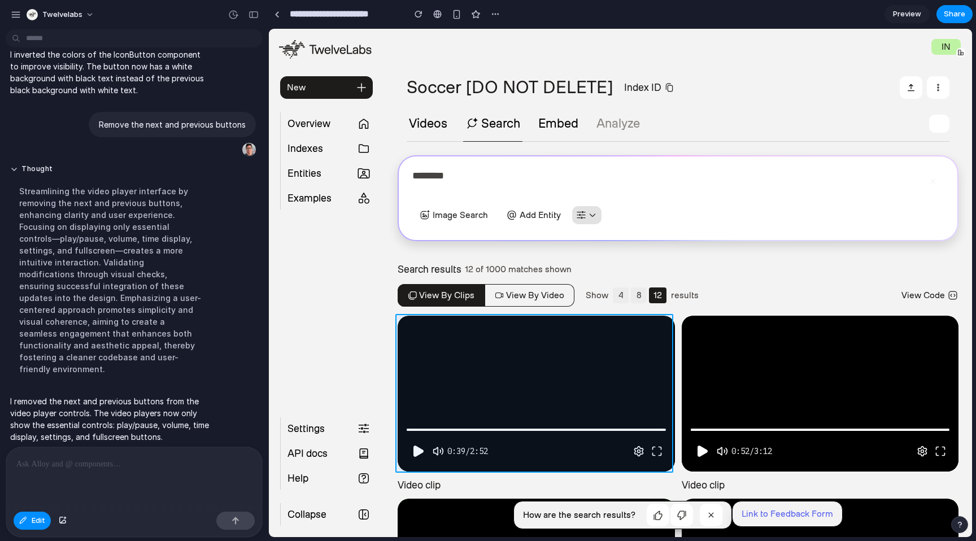
click at [440, 352] on div at bounding box center [620, 283] width 702 height 508
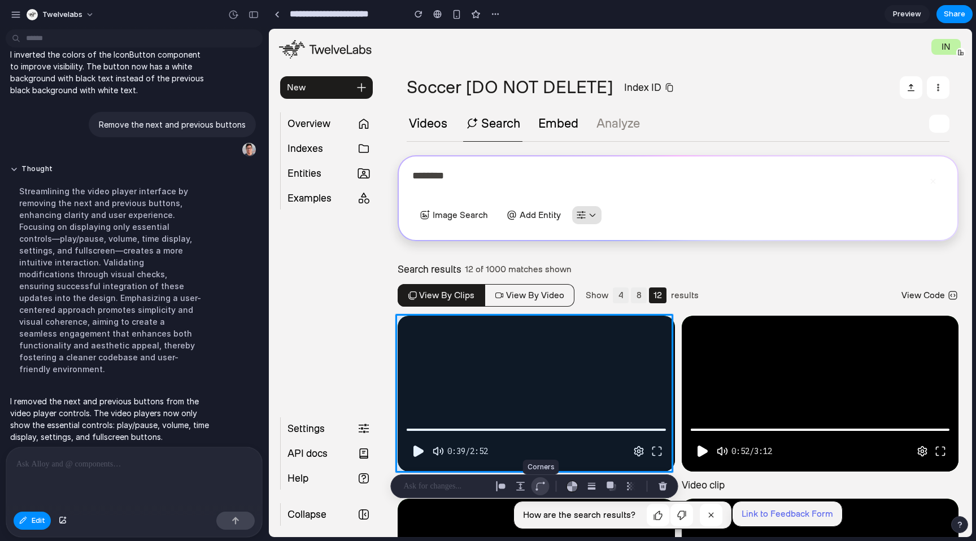
click at [543, 486] on div "button" at bounding box center [540, 486] width 10 height 10
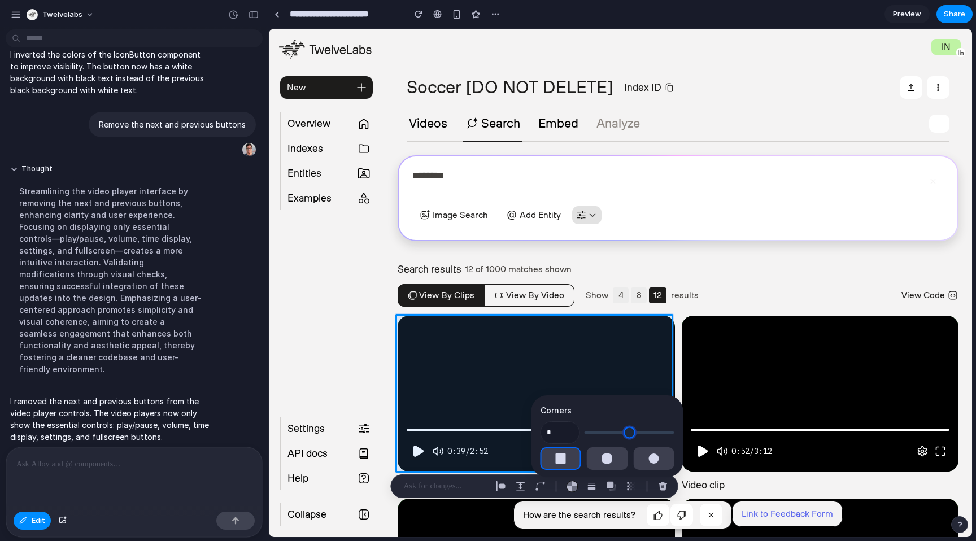
drag, startPoint x: 589, startPoint y: 434, endPoint x: 579, endPoint y: 434, distance: 10.7
click at [584, 434] on input "range" at bounding box center [629, 432] width 90 height 11
click at [605, 462] on button "button" at bounding box center [607, 458] width 41 height 23
type input "**"
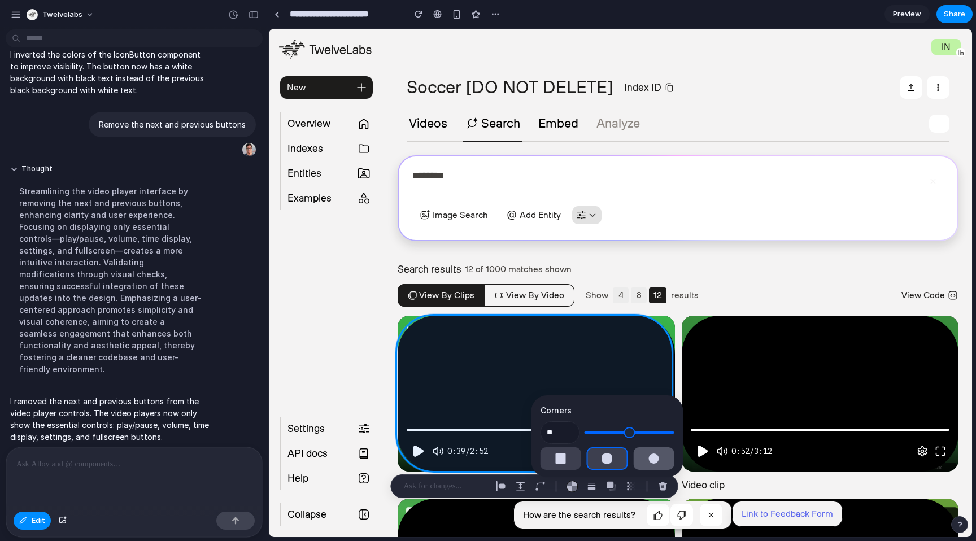
click at [648, 461] on div "button" at bounding box center [653, 458] width 10 height 10
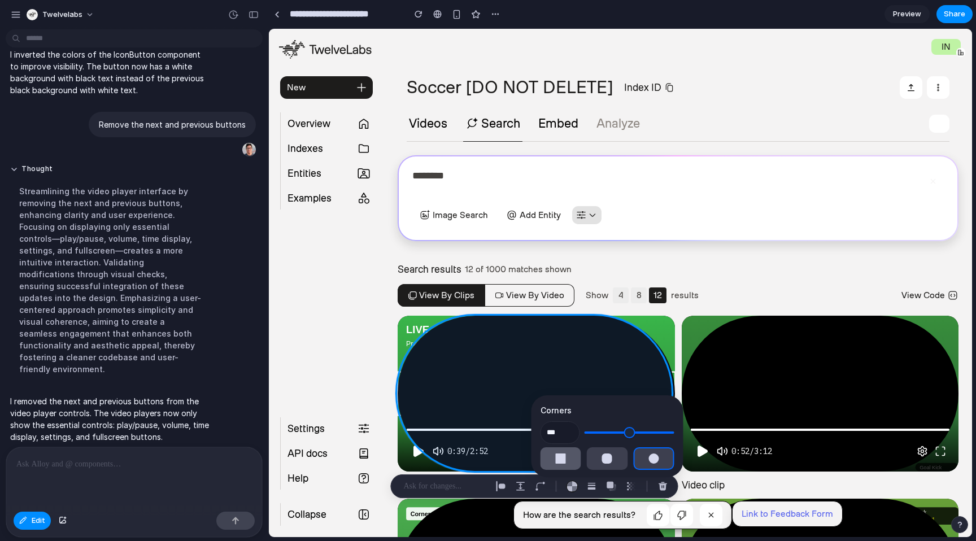
click at [560, 460] on div "button" at bounding box center [561, 458] width 10 height 10
type input "*"
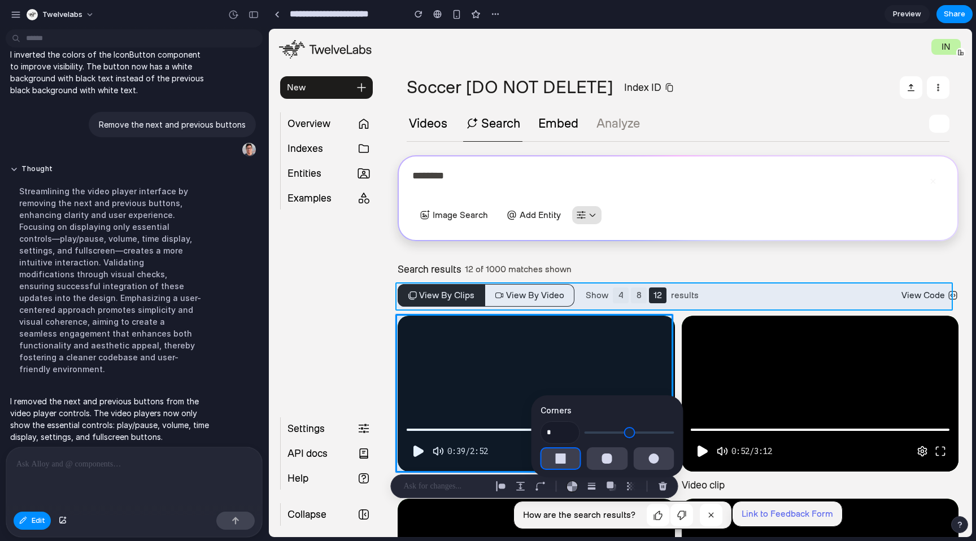
click at [748, 287] on div at bounding box center [620, 283] width 702 height 508
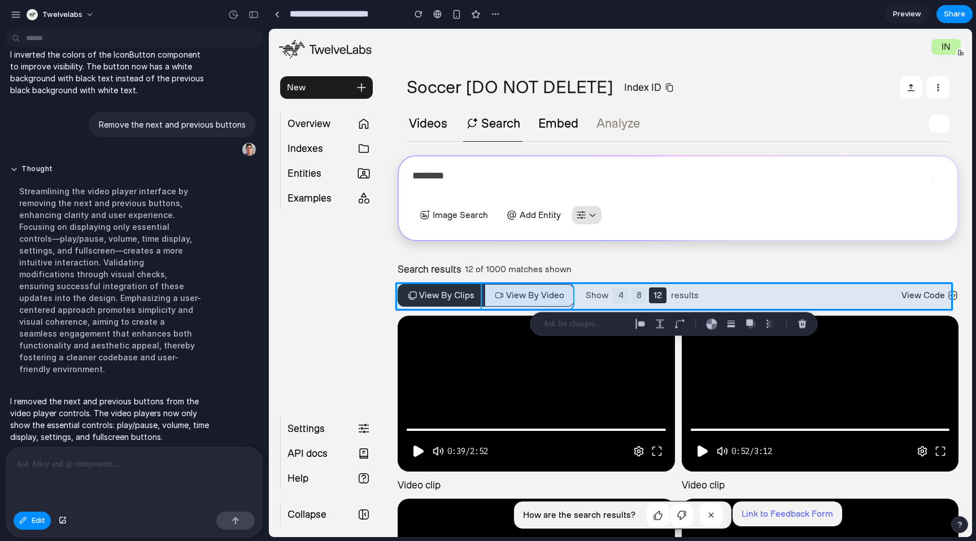
click at [542, 295] on div at bounding box center [620, 283] width 702 height 508
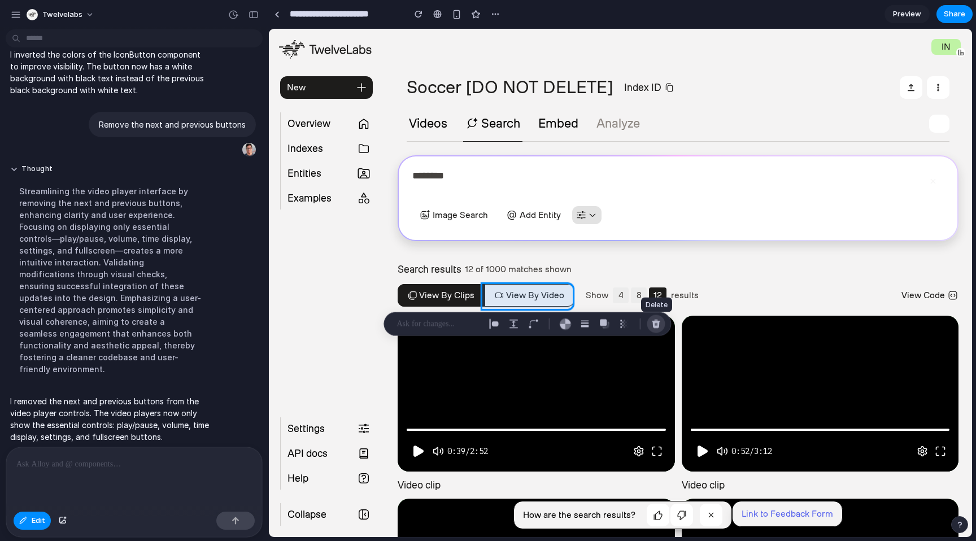
click at [655, 325] on div "button" at bounding box center [656, 324] width 10 height 10
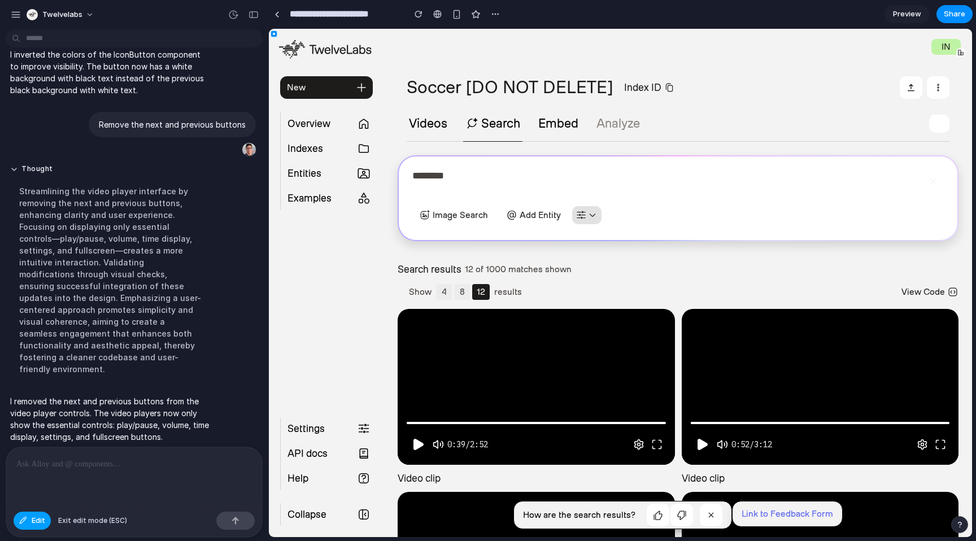
click at [47, 517] on button "Edit" at bounding box center [32, 521] width 37 height 18
click at [346, 341] on div at bounding box center [326, 320] width 93 height 167
click at [347, 305] on div at bounding box center [326, 320] width 93 height 167
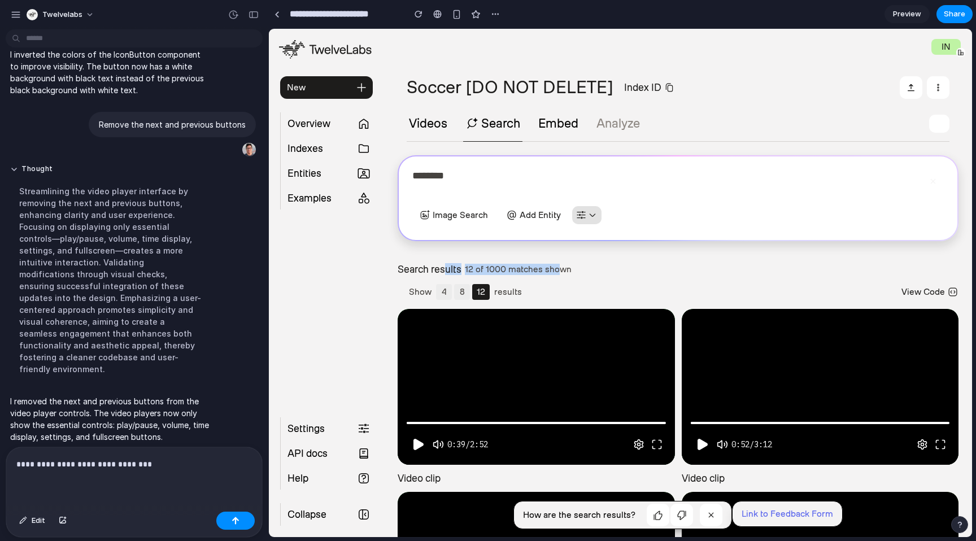
drag, startPoint x: 444, startPoint y: 269, endPoint x: 561, endPoint y: 272, distance: 116.9
click at [561, 272] on p "Search results 12 of 1000 matches shown" at bounding box center [485, 269] width 174 height 11
click at [582, 272] on div "Search results 12 of 1000 matches shown" at bounding box center [678, 269] width 561 height 11
click at [45, 523] on button "Edit" at bounding box center [32, 521] width 37 height 18
click at [429, 295] on div at bounding box center [620, 283] width 702 height 508
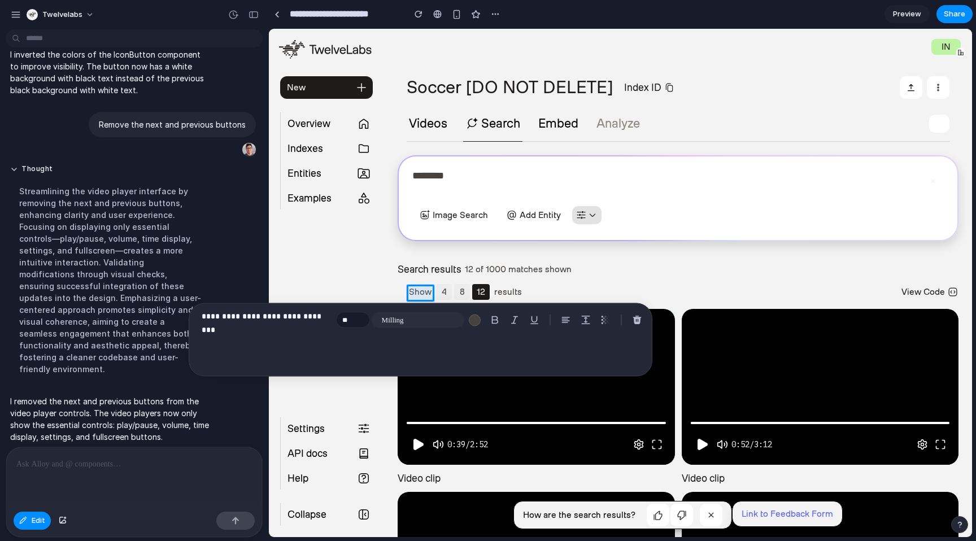
click at [308, 317] on p "**********" at bounding box center [267, 316] width 130 height 14
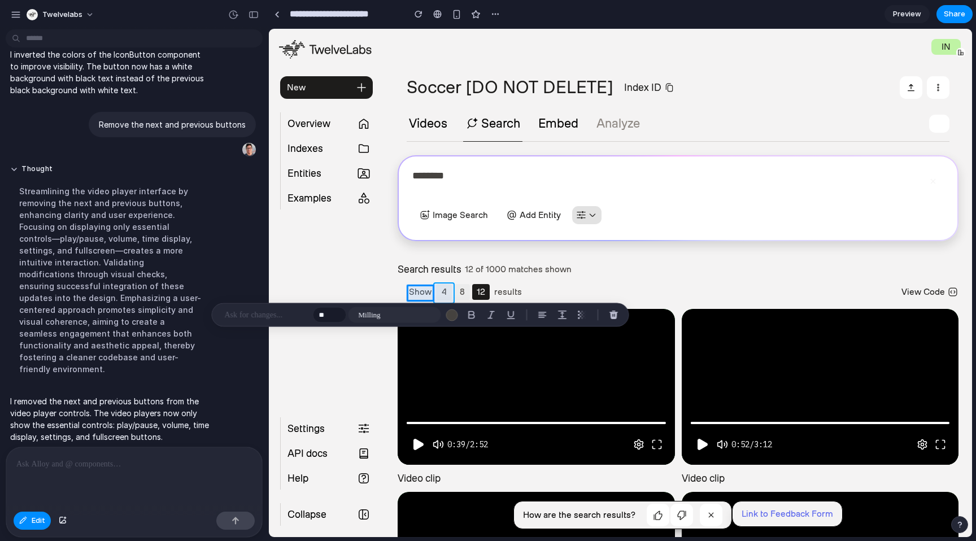
click at [440, 291] on div at bounding box center [620, 283] width 702 height 508
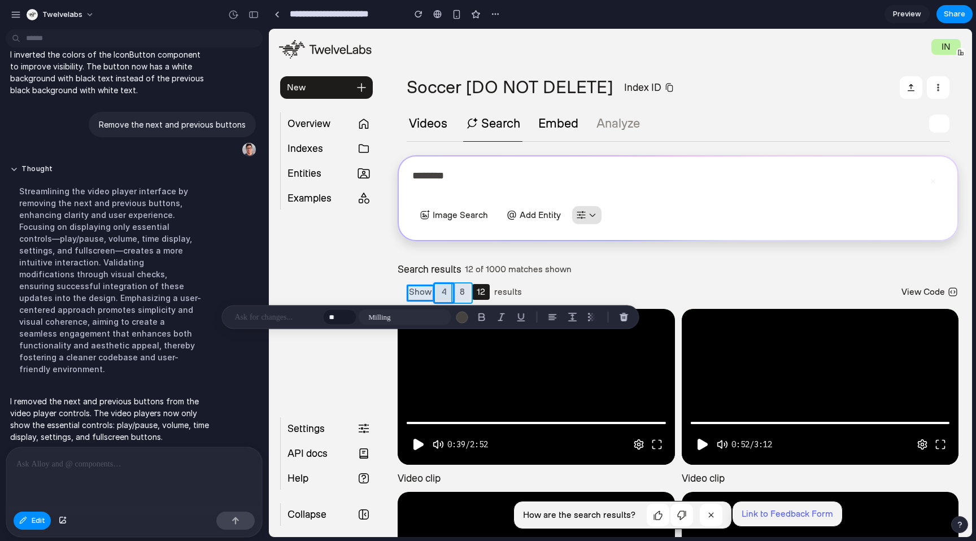
click at [459, 291] on div at bounding box center [620, 283] width 702 height 508
click at [484, 291] on div at bounding box center [620, 283] width 702 height 508
click at [508, 292] on div at bounding box center [620, 283] width 702 height 508
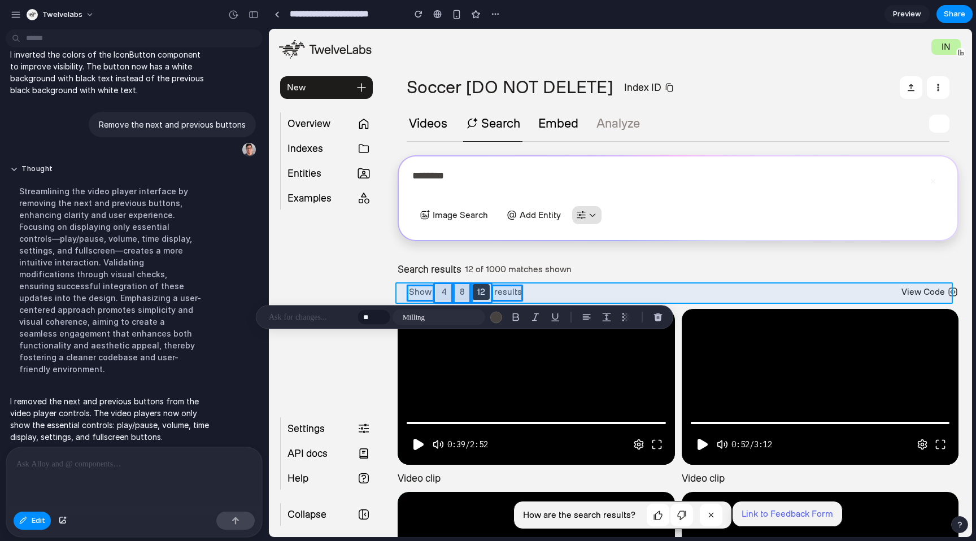
drag, startPoint x: 475, startPoint y: 292, endPoint x: 849, endPoint y: 292, distance: 373.2
click at [849, 292] on div at bounding box center [620, 283] width 702 height 508
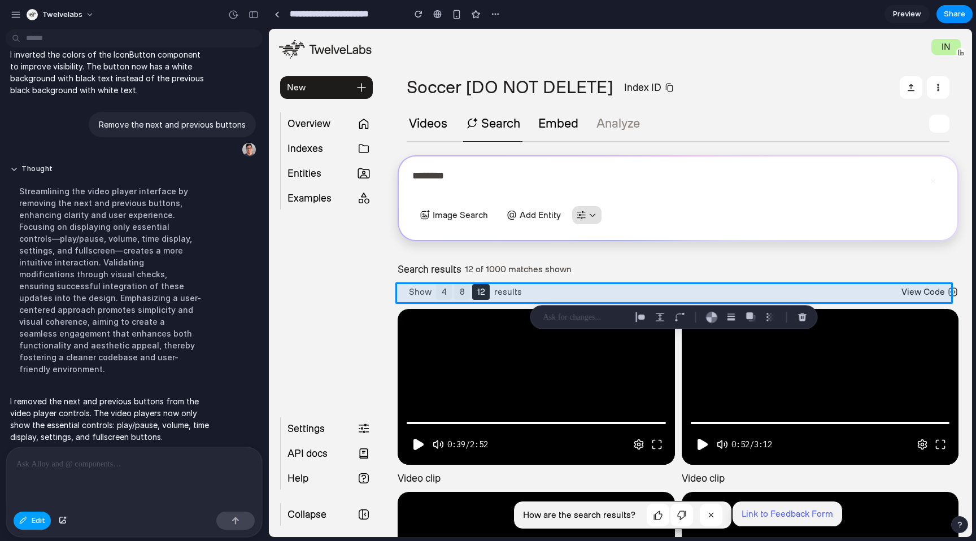
click at [39, 519] on span "Edit" at bounding box center [39, 520] width 14 height 11
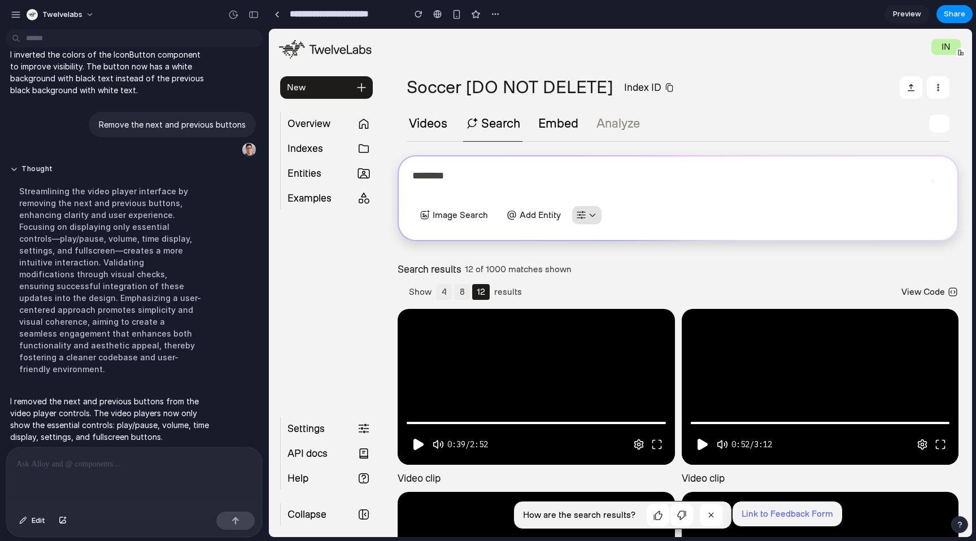
click at [102, 481] on div at bounding box center [134, 477] width 256 height 60
click at [233, 14] on div "button" at bounding box center [233, 15] width 10 height 10
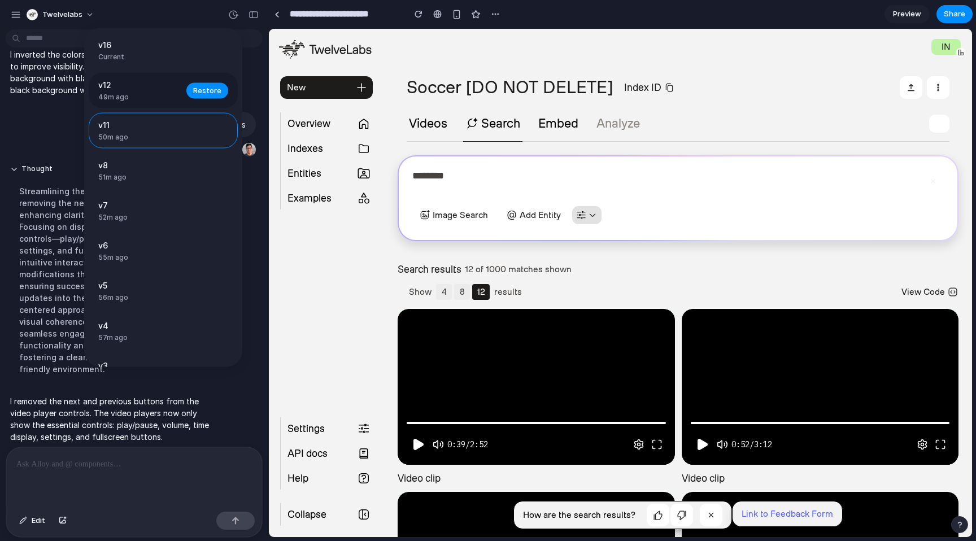
click at [142, 88] on span "v12" at bounding box center [138, 85] width 81 height 12
click at [136, 64] on div "v16 Current" at bounding box center [163, 51] width 149 height 36
click at [152, 101] on span "49m ago" at bounding box center [138, 97] width 81 height 10
click at [197, 93] on span "Restore" at bounding box center [207, 90] width 28 height 11
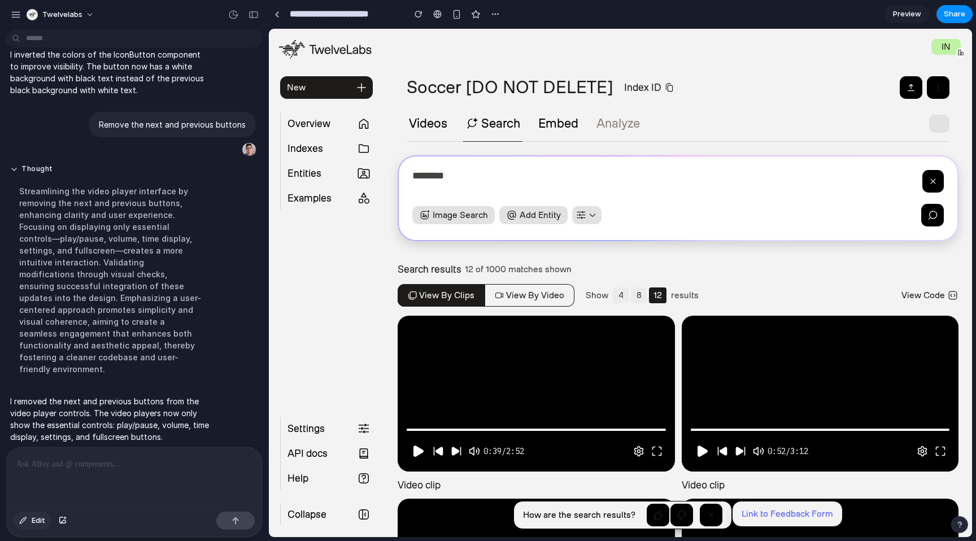
click at [32, 521] on span "Edit" at bounding box center [39, 520] width 14 height 11
click at [496, 267] on div at bounding box center [620, 283] width 702 height 508
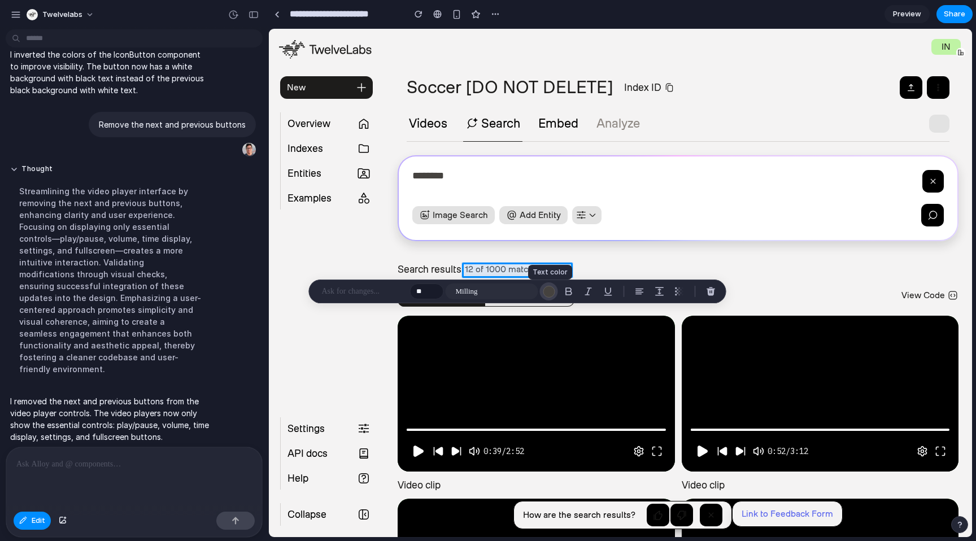
click at [550, 294] on div "button" at bounding box center [549, 292] width 12 height 12
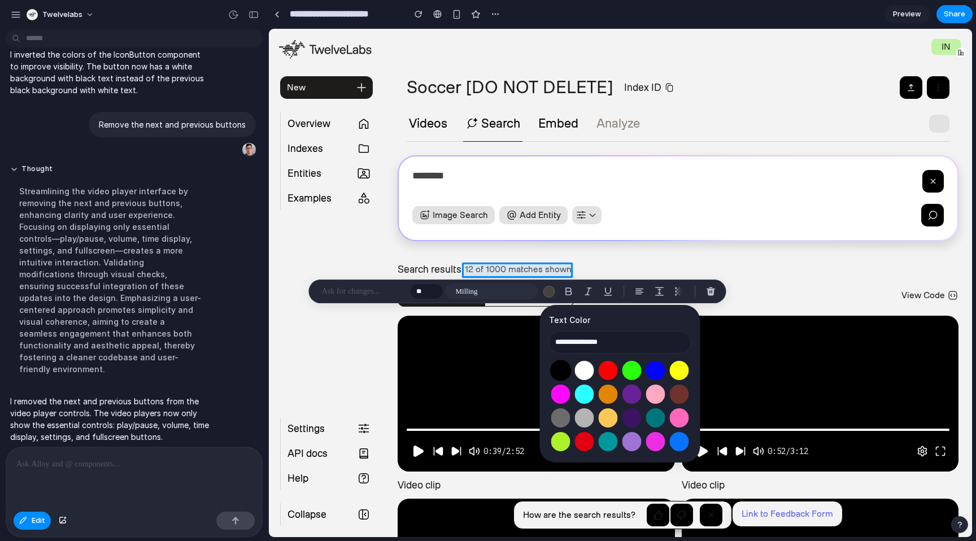
click at [560, 370] on button "Select color oklch(0 0 0)" at bounding box center [560, 370] width 21 height 21
type input "**********"
click at [434, 289] on button "Increment" at bounding box center [433, 289] width 11 height 6
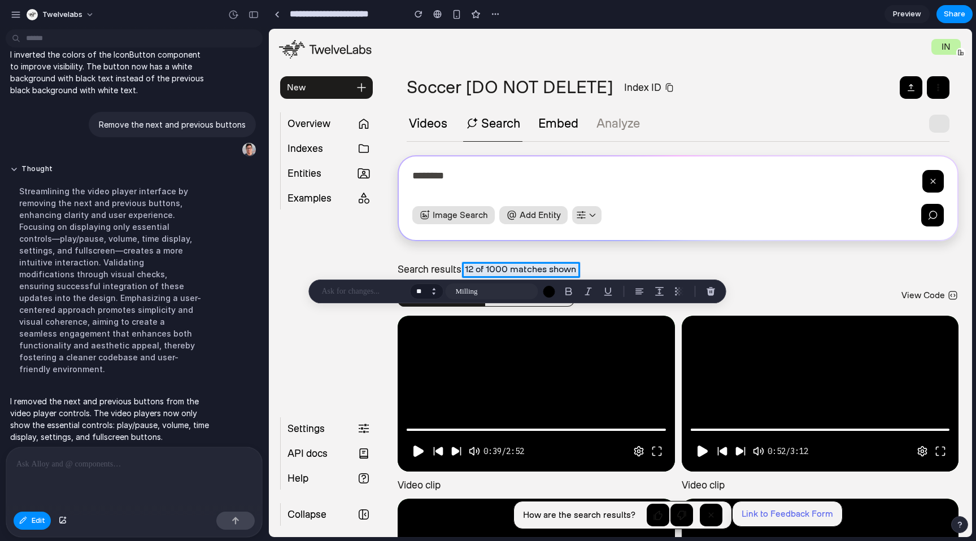
click at [434, 289] on button "Increment" at bounding box center [433, 289] width 11 height 6
type input "**"
click at [593, 291] on button "button" at bounding box center [588, 291] width 18 height 18
click at [225, 457] on p at bounding box center [131, 464] width 231 height 14
click at [36, 523] on span "Edit" at bounding box center [39, 520] width 14 height 11
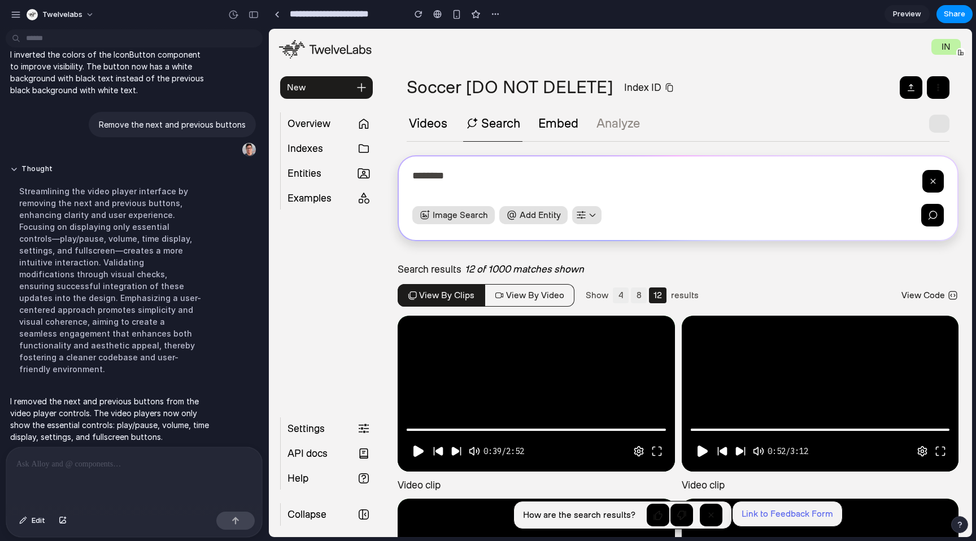
click at [632, 298] on button "8" at bounding box center [639, 295] width 16 height 16
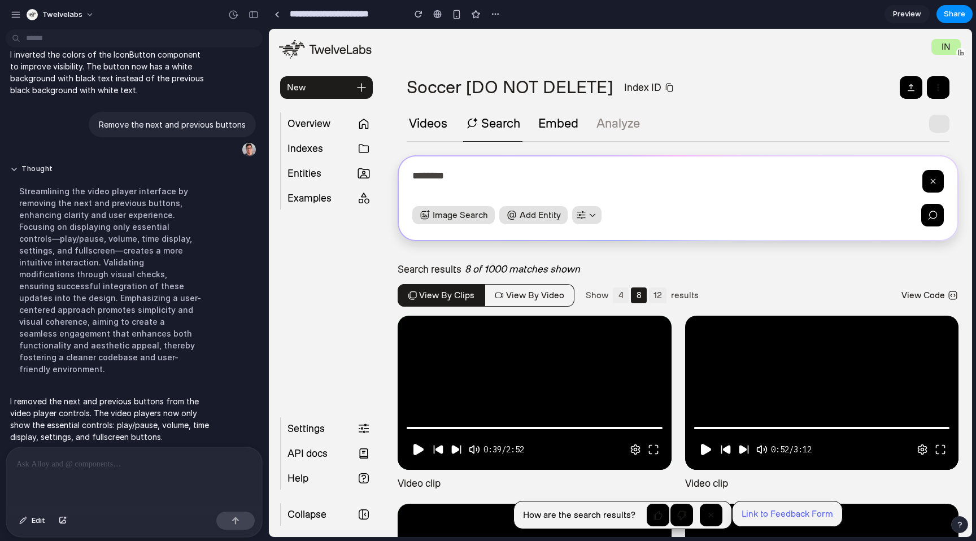
click at [622, 298] on button "4" at bounding box center [621, 295] width 16 height 16
click at [632, 297] on button "8" at bounding box center [639, 295] width 16 height 16
click at [655, 295] on button "12" at bounding box center [658, 295] width 18 height 16
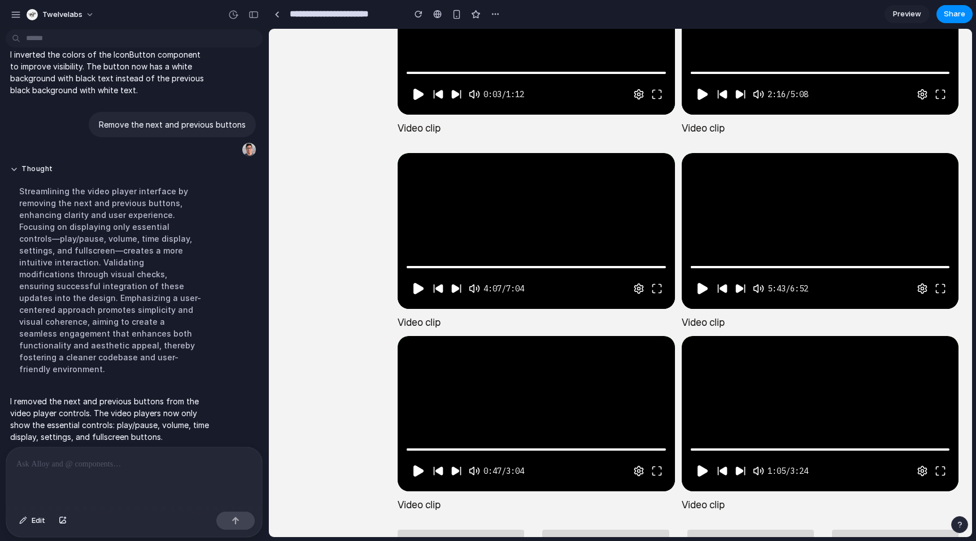
scroll to position [980, 0]
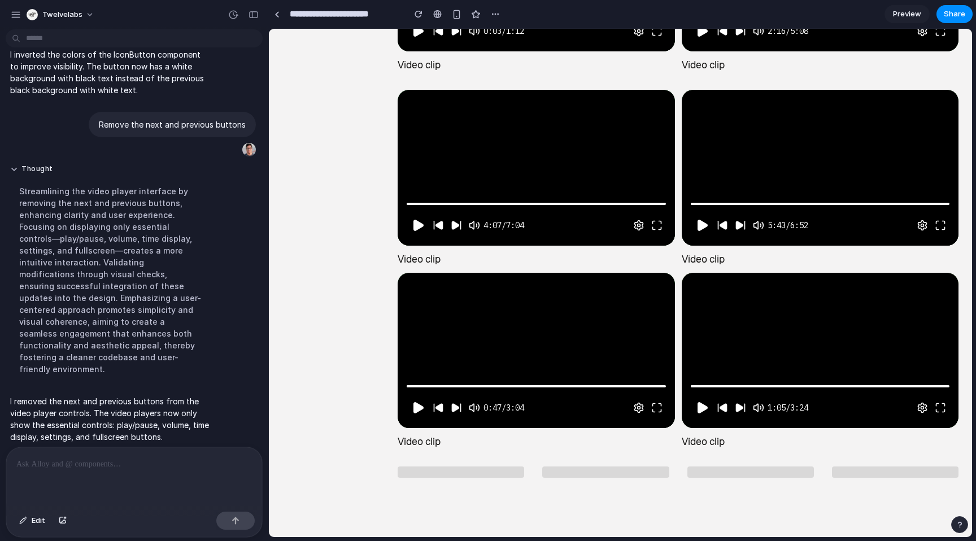
click at [151, 469] on div at bounding box center [134, 477] width 256 height 60
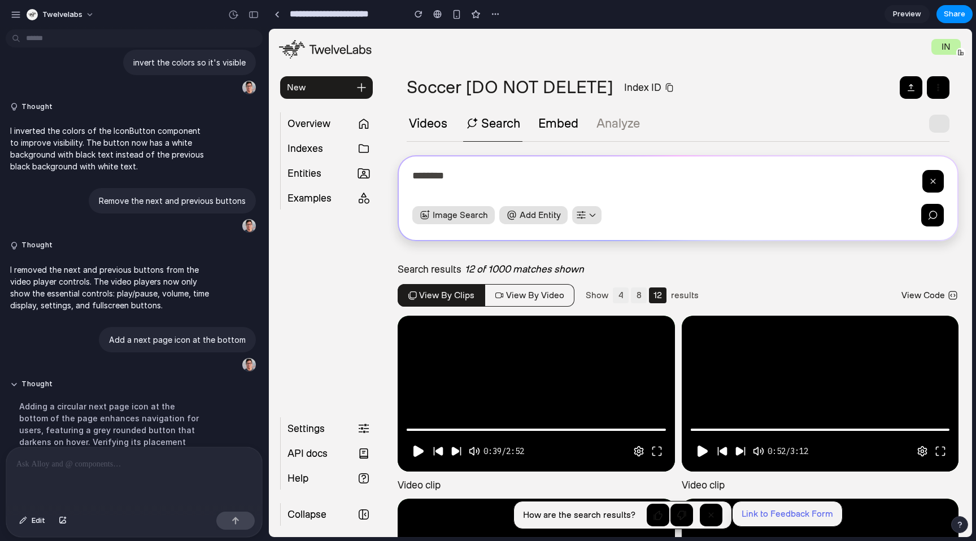
scroll to position [1670, 0]
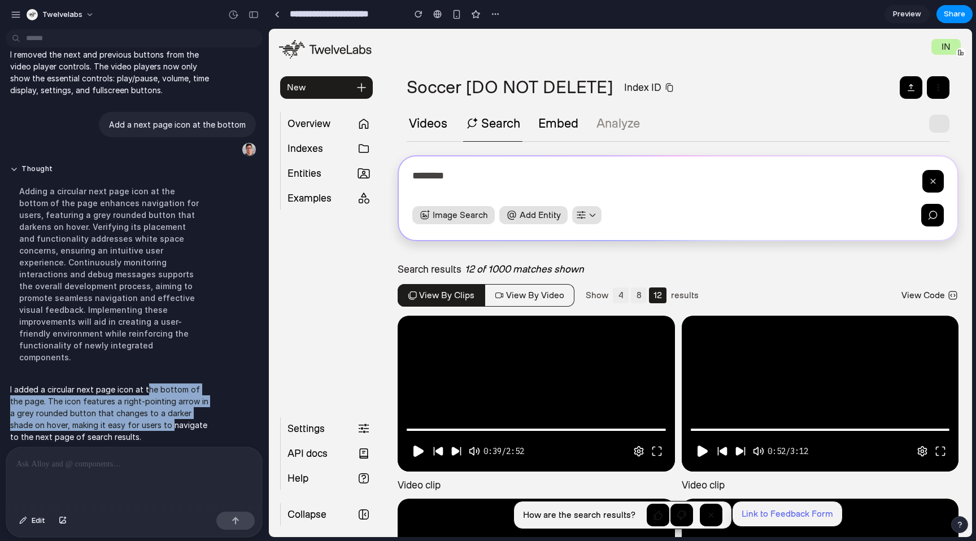
drag, startPoint x: 146, startPoint y: 375, endPoint x: 189, endPoint y: 418, distance: 60.7
click at [184, 414] on p "I added a circular next page icon at the bottom of the page. The icon features …" at bounding box center [110, 412] width 200 height 59
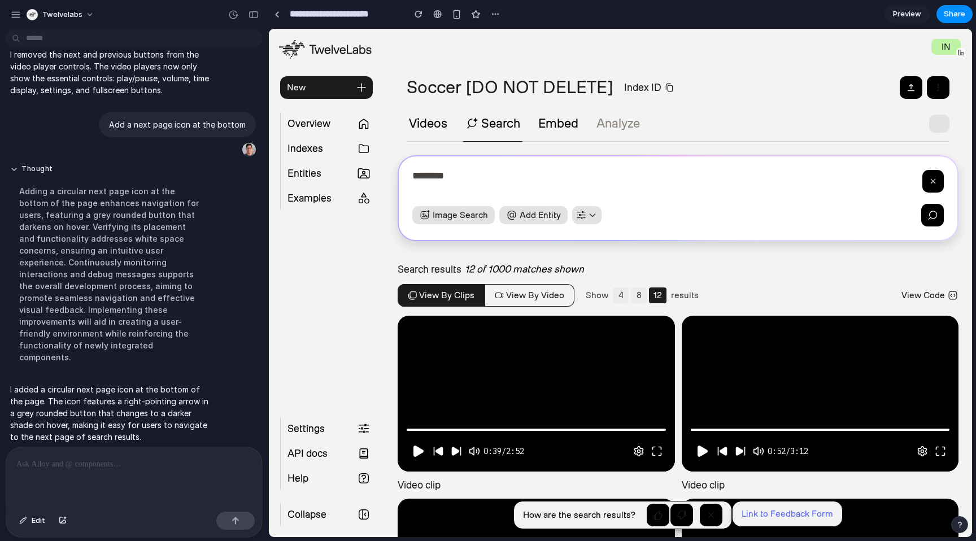
click at [190, 418] on p "I added a circular next page icon at the bottom of the page. The icon features …" at bounding box center [110, 412] width 200 height 59
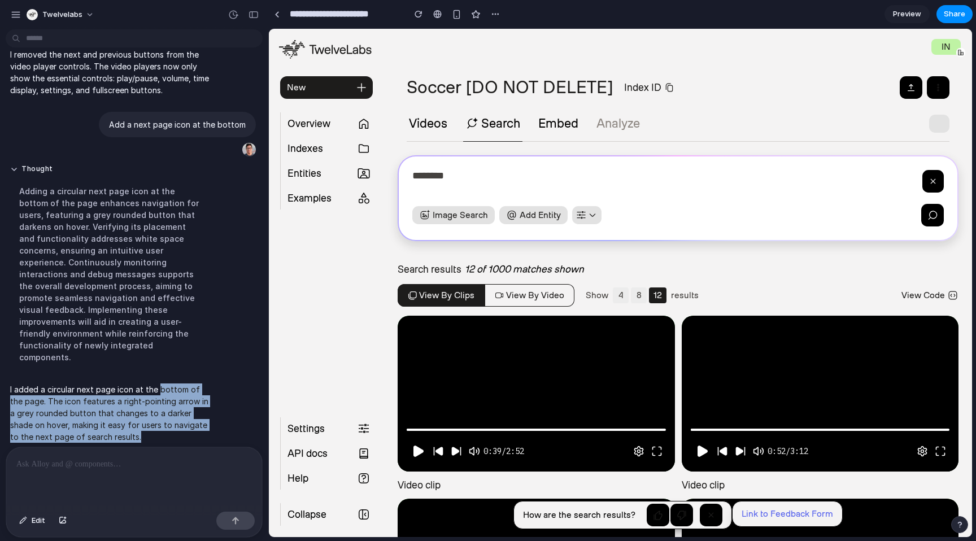
click at [166, 399] on p "I added a circular next page icon at the bottom of the page. The icon features …" at bounding box center [110, 412] width 200 height 59
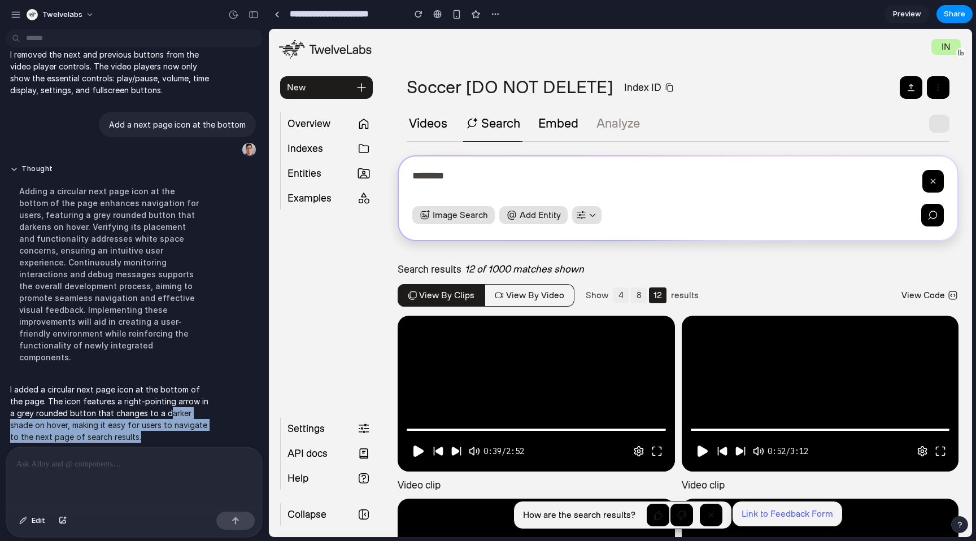
click at [185, 426] on p "I added a circular next page icon at the bottom of the page. The icon features …" at bounding box center [110, 412] width 200 height 59
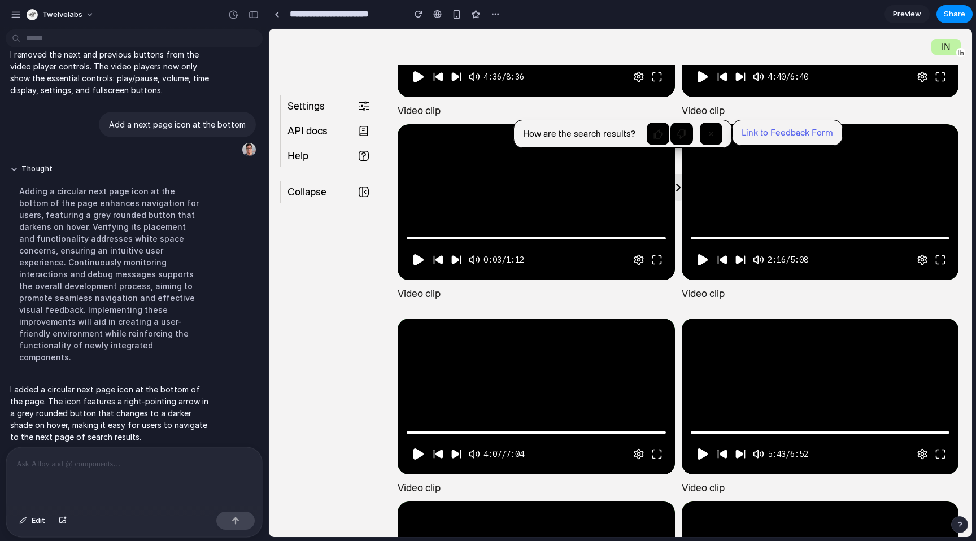
scroll to position [789, 0]
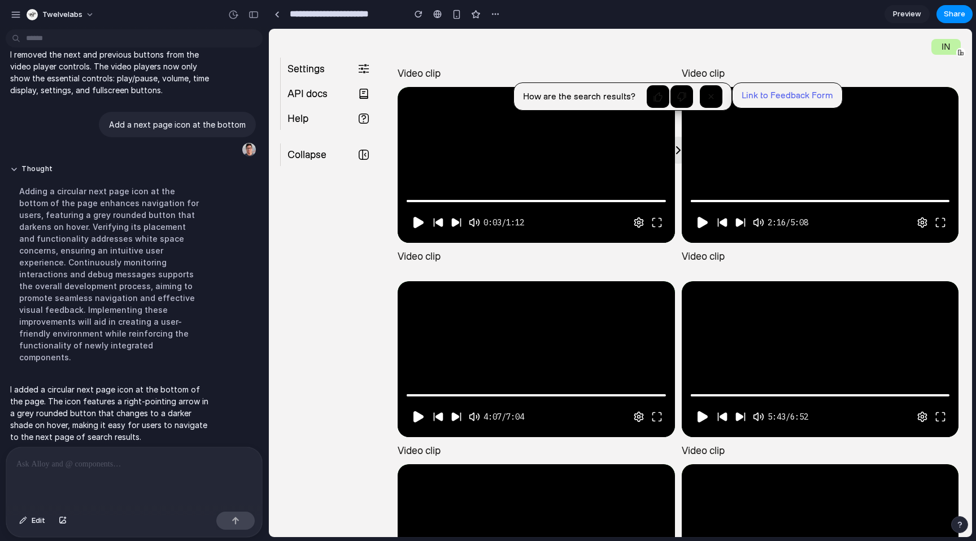
click at [674, 156] on button at bounding box center [678, 150] width 27 height 27
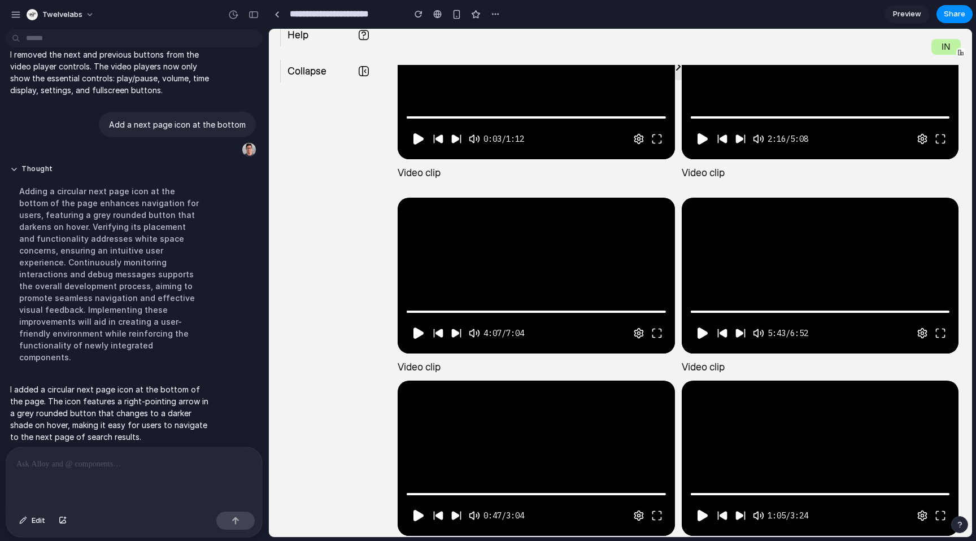
scroll to position [980, 0]
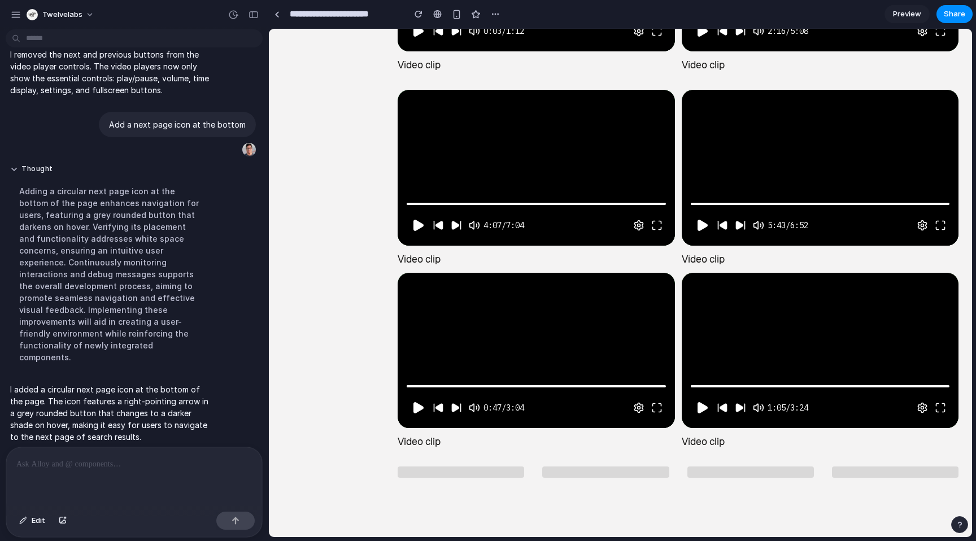
click at [154, 468] on div at bounding box center [134, 477] width 256 height 60
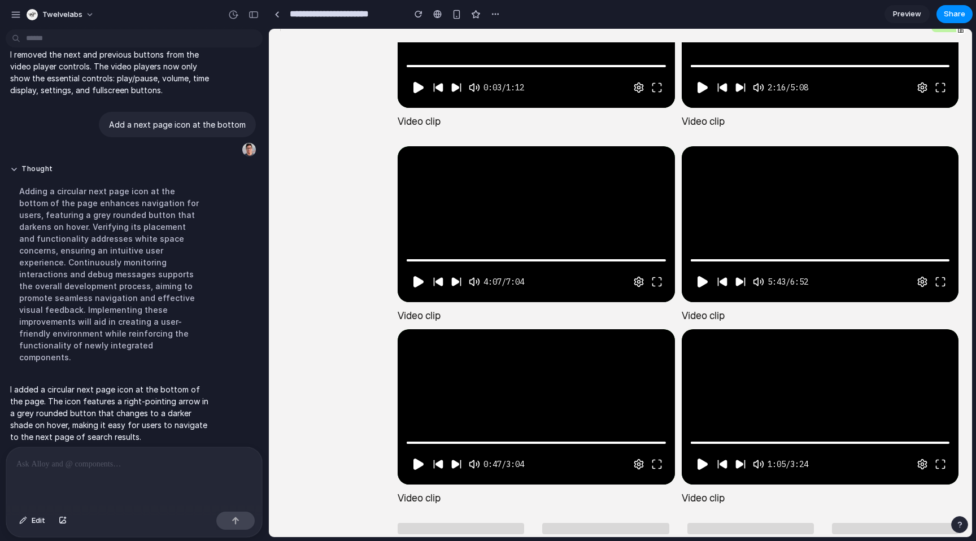
scroll to position [771, 0]
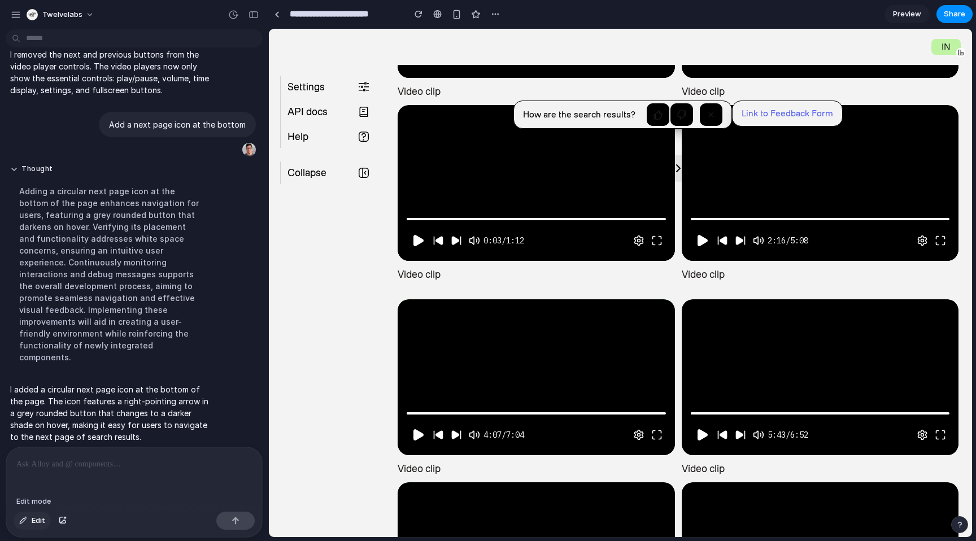
click at [33, 525] on span "Edit" at bounding box center [39, 520] width 14 height 11
drag, startPoint x: 676, startPoint y: 171, endPoint x: 674, endPoint y: 163, distance: 7.9
click at [674, 163] on div at bounding box center [620, 283] width 702 height 508
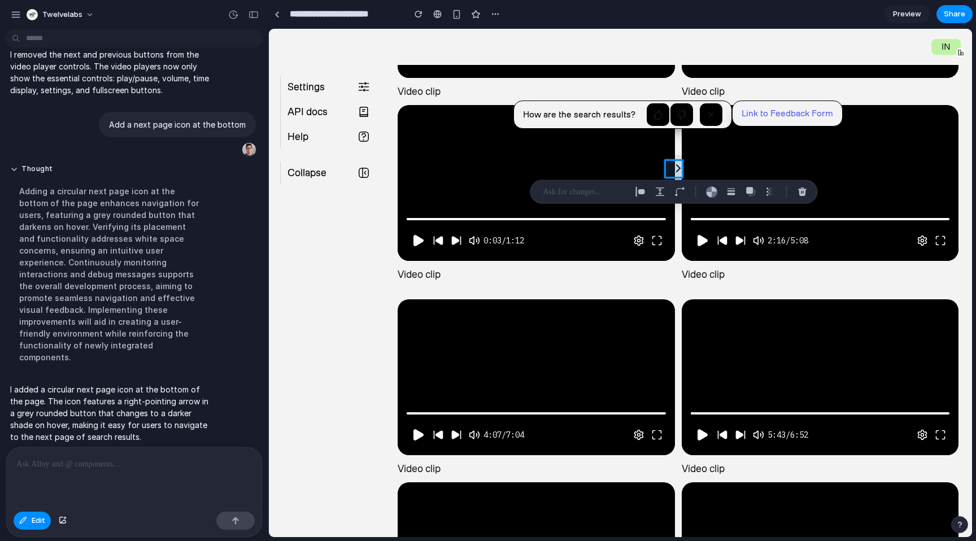
click at [181, 422] on p "I added a circular next page icon at the bottom of the page. The icon features …" at bounding box center [110, 412] width 200 height 59
click at [124, 486] on div at bounding box center [134, 477] width 256 height 60
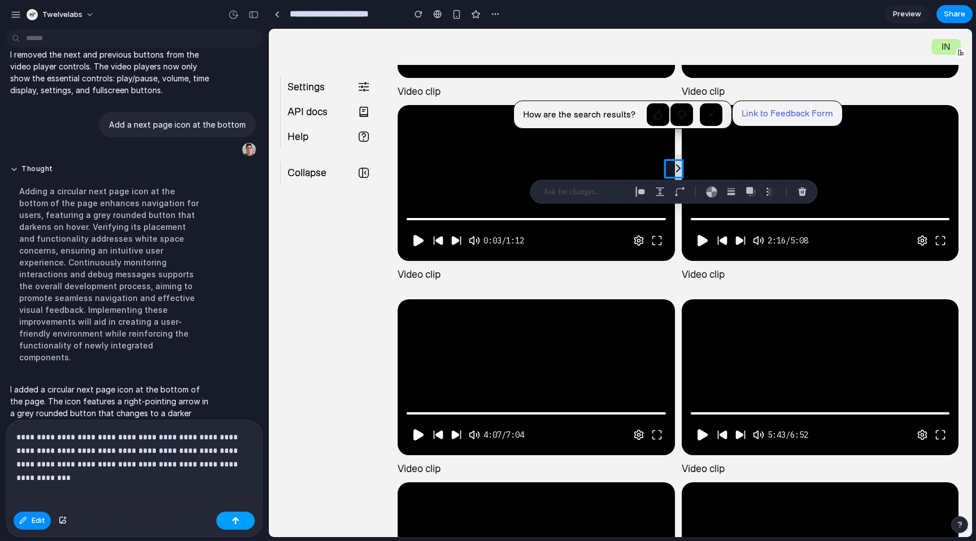
click at [244, 521] on button "button" at bounding box center [235, 521] width 38 height 18
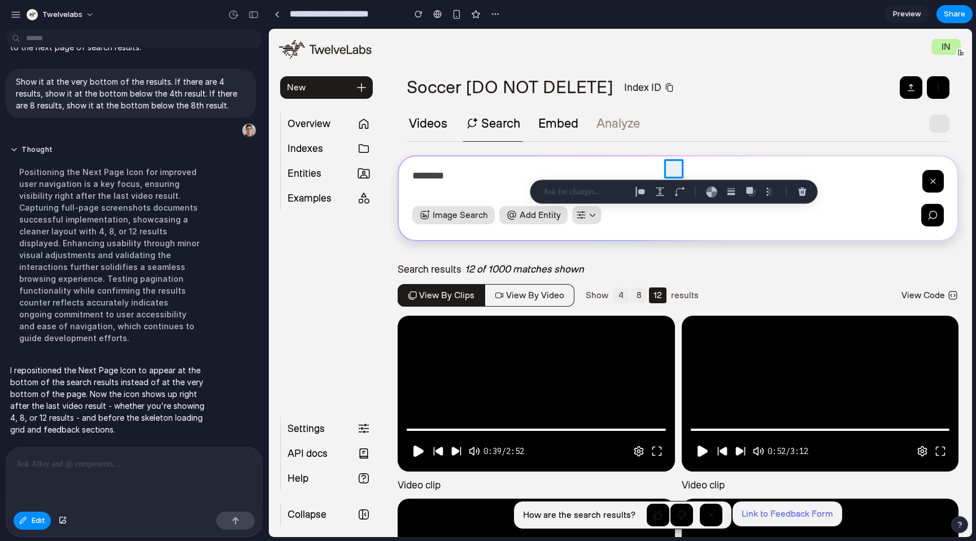
scroll to position [0, 0]
